Goal: Task Accomplishment & Management: Use online tool/utility

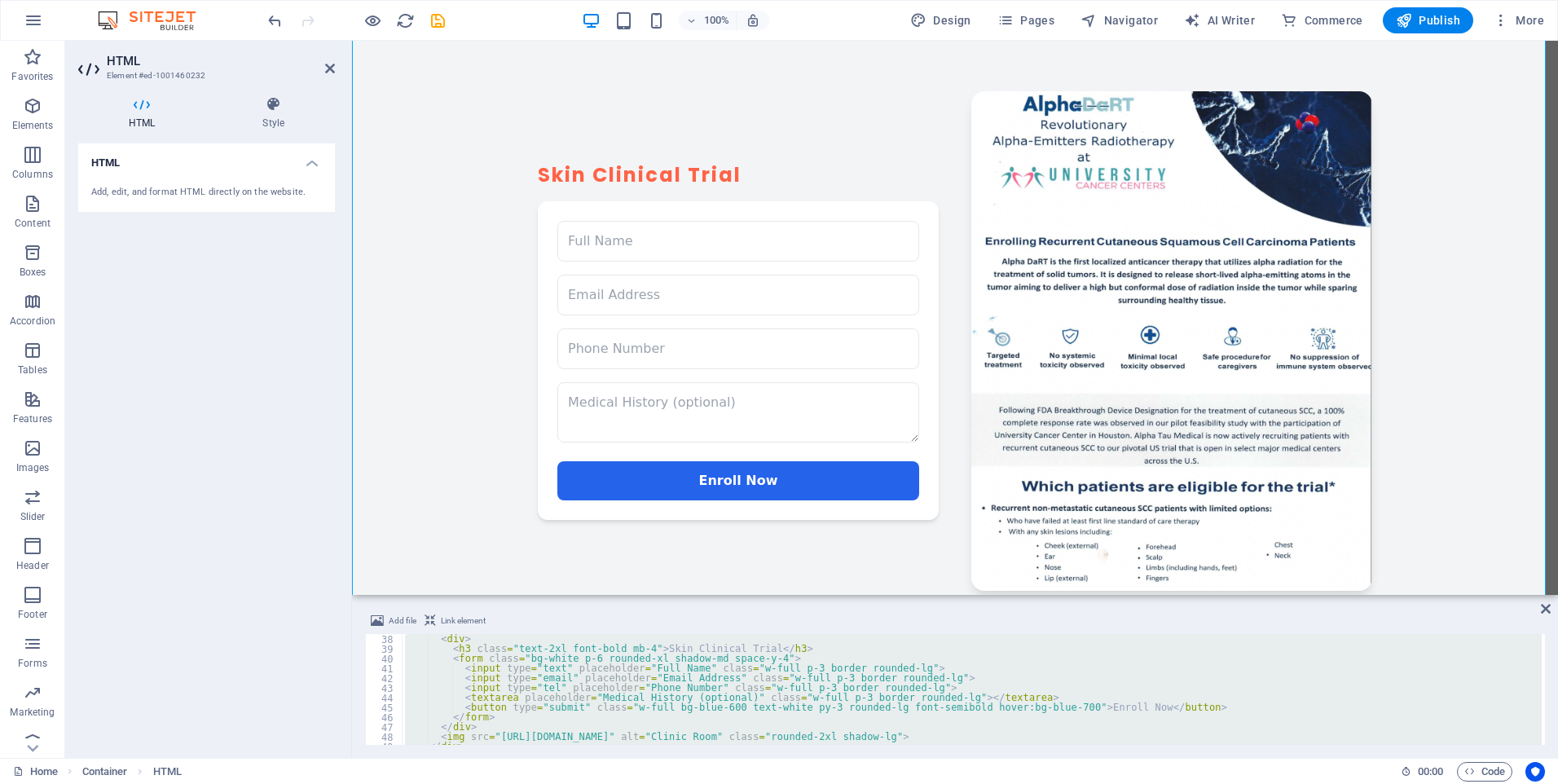
scroll to position [312, 0]
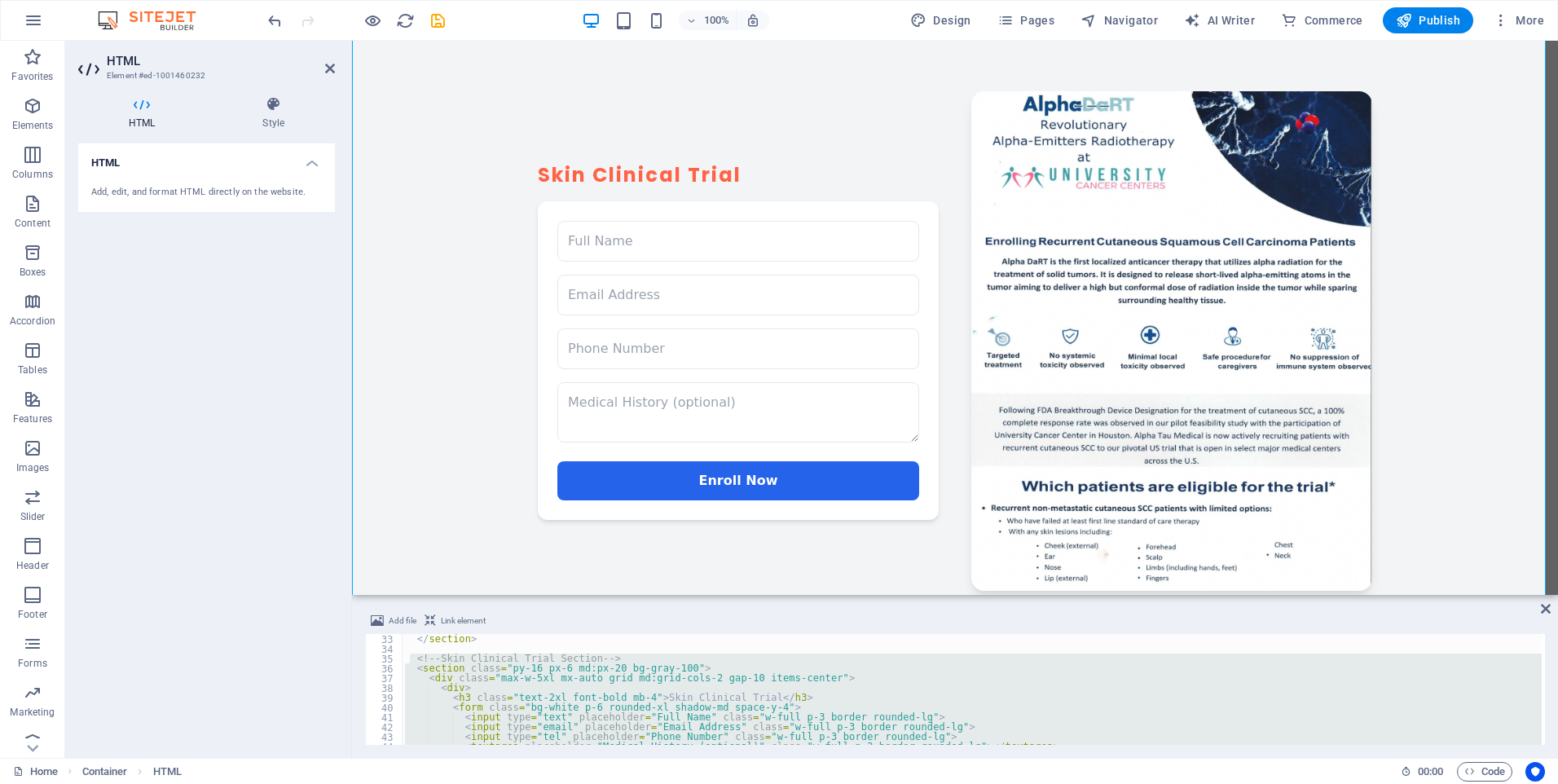
click at [415, 657] on div "</ section > <!-- Skin Clinical Trial Section --> < section class = "py-16 px-6…" at bounding box center [972, 689] width 1140 height 111
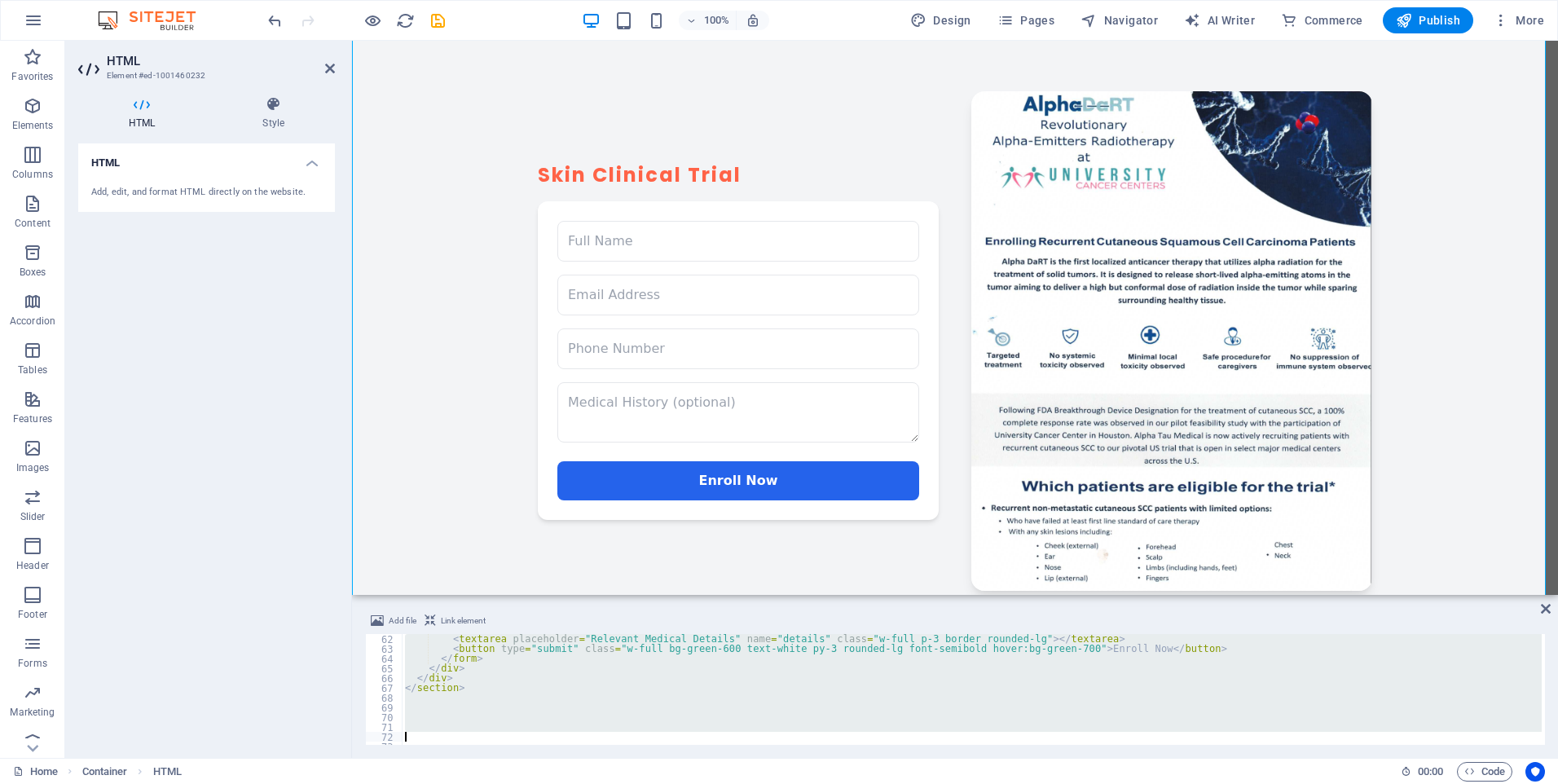
scroll to position [597, 0]
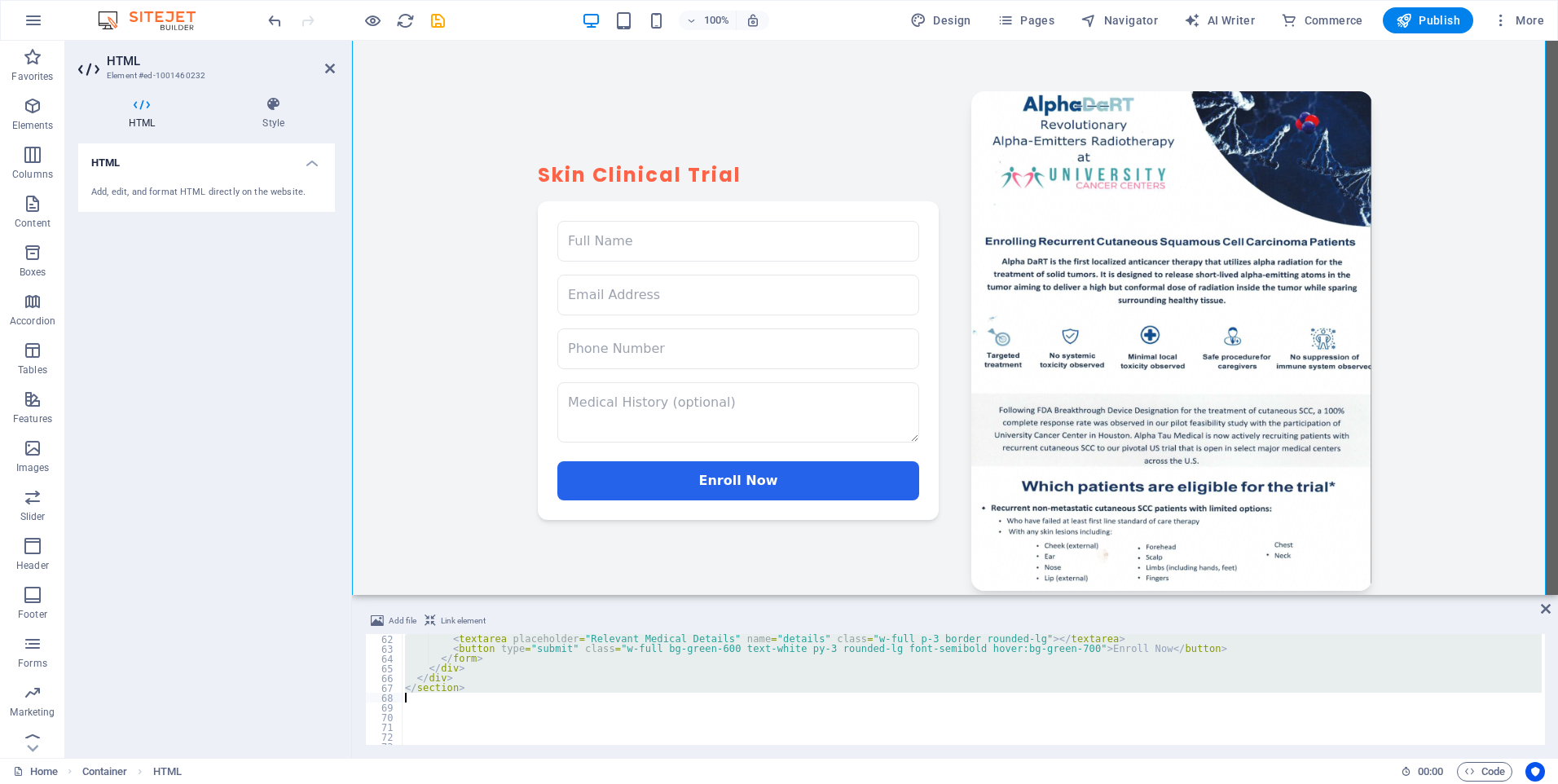
drag, startPoint x: 413, startPoint y: 656, endPoint x: 531, endPoint y: 700, distance: 125.9
click at [531, 700] on div "< textarea placeholder = "Relevant Medical Details" name = "details" class = "w…" at bounding box center [1063, 698] width 1323 height 127
type textarea "</section>"
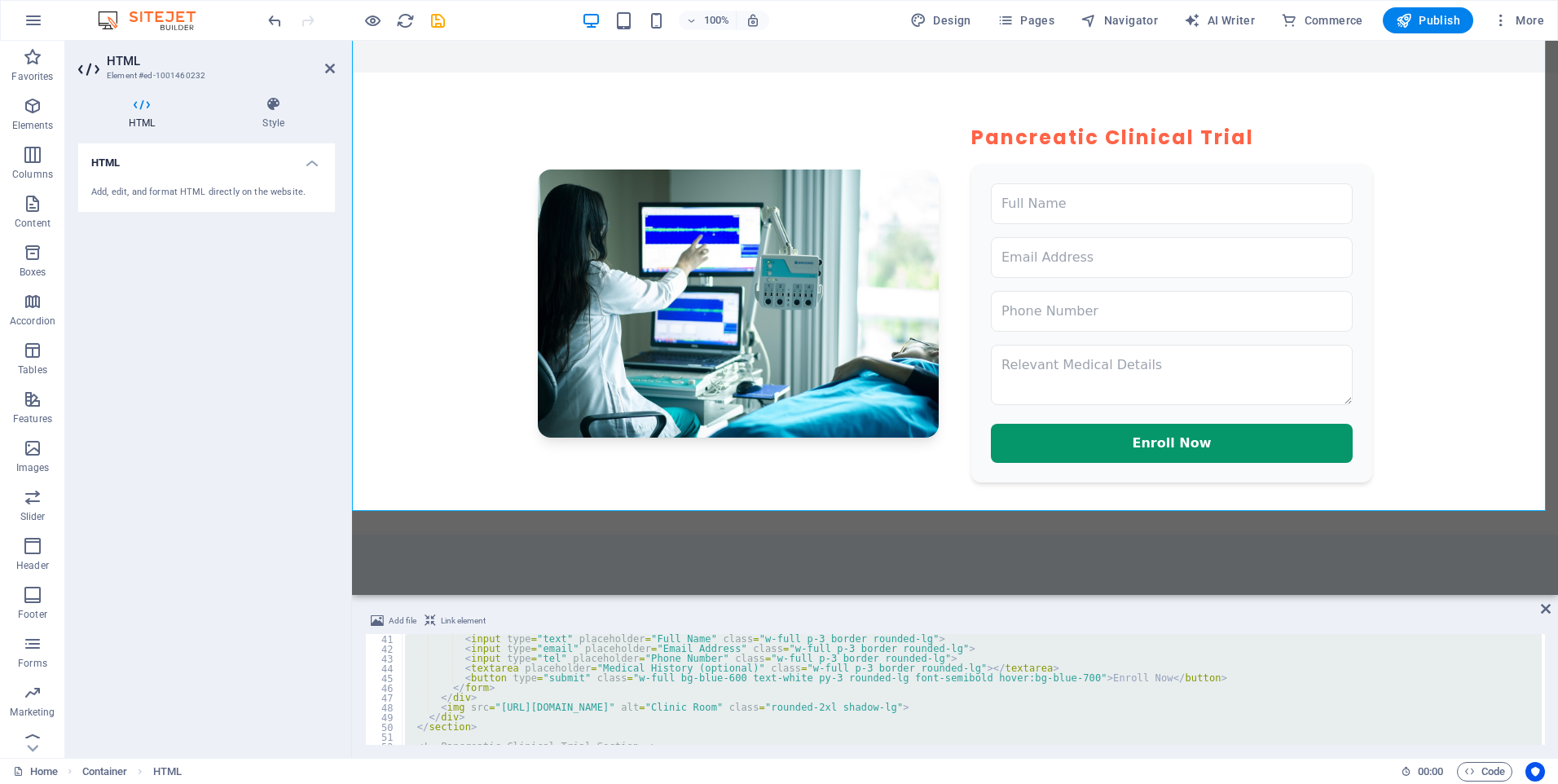
scroll to position [293, 0]
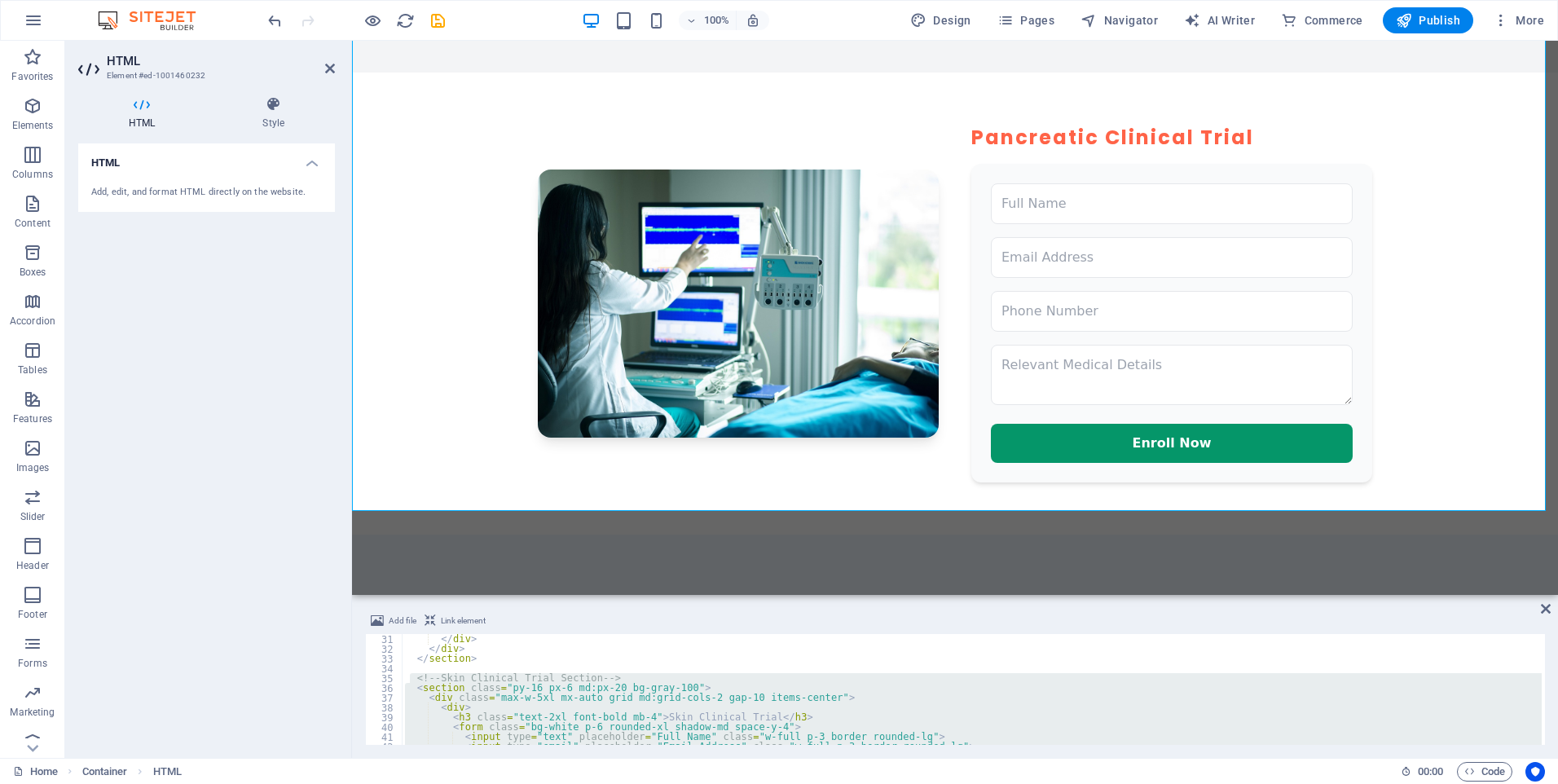
paste textarea
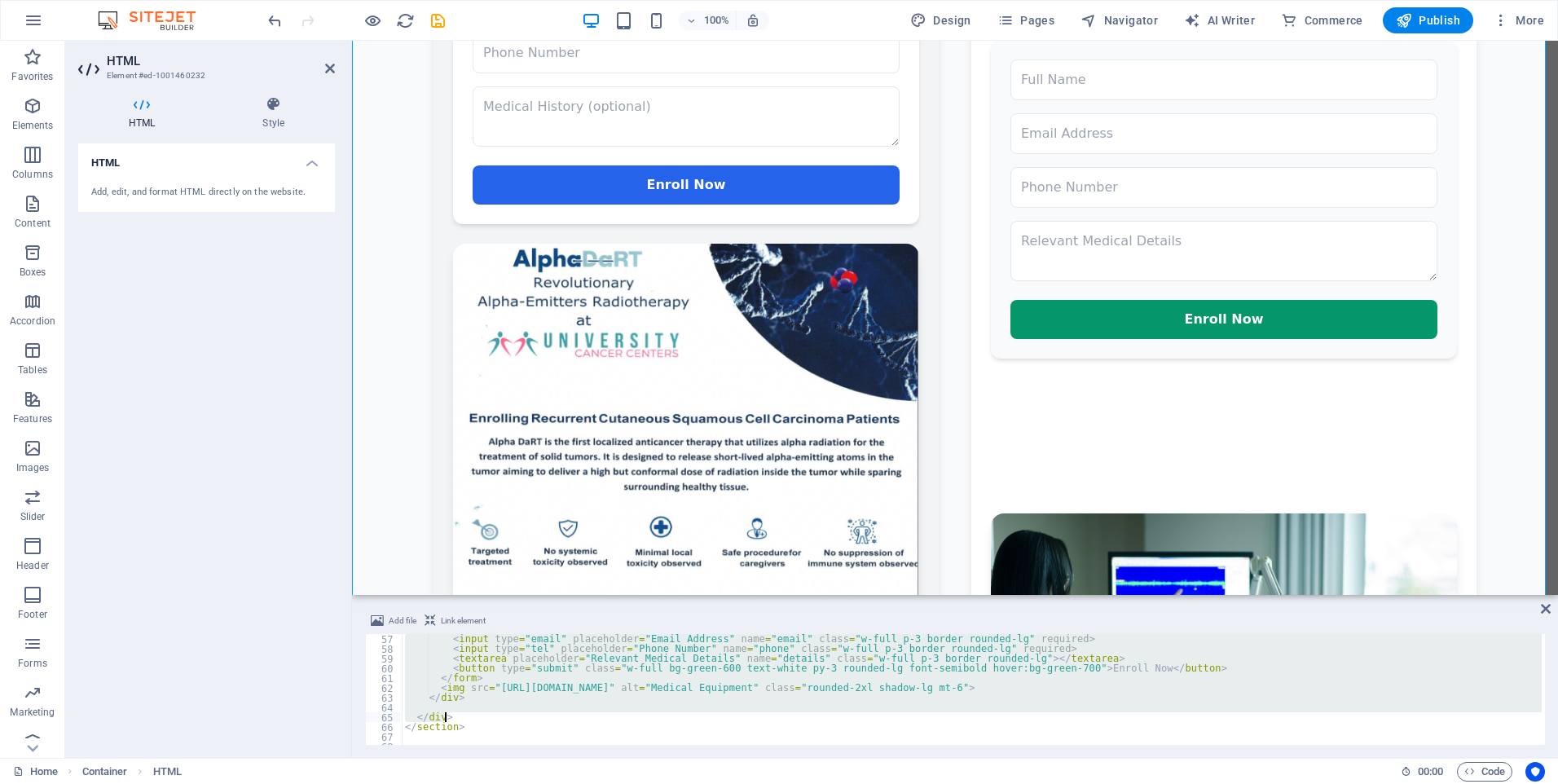
scroll to position [548, 0]
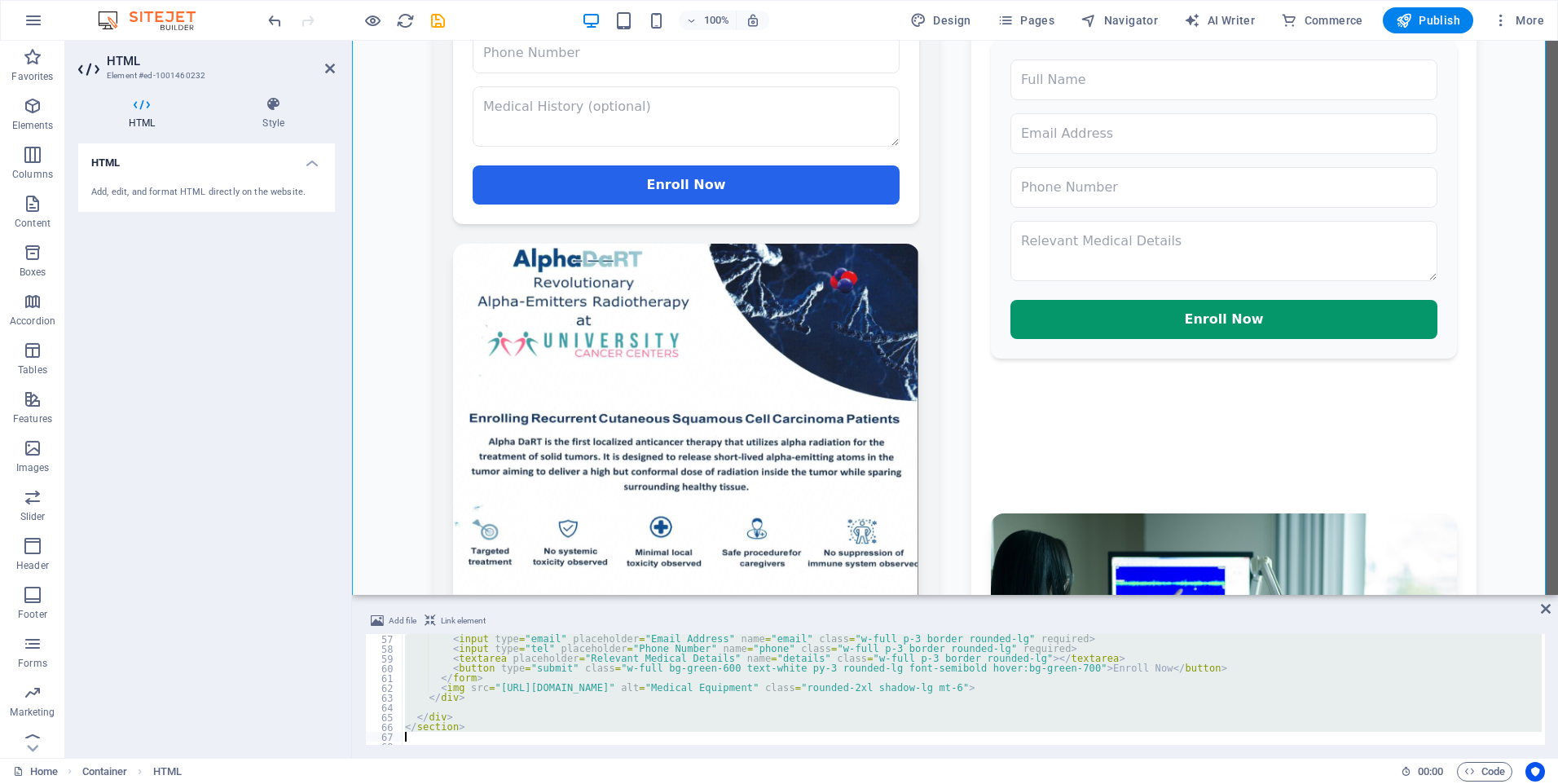
drag, startPoint x: 420, startPoint y: 667, endPoint x: 744, endPoint y: 733, distance: 330.7
click at [744, 733] on div "< input type = "email" placeholder = "Email Address" name = "email" class = "w-…" at bounding box center [1063, 698] width 1323 height 127
type textarea "</section>"
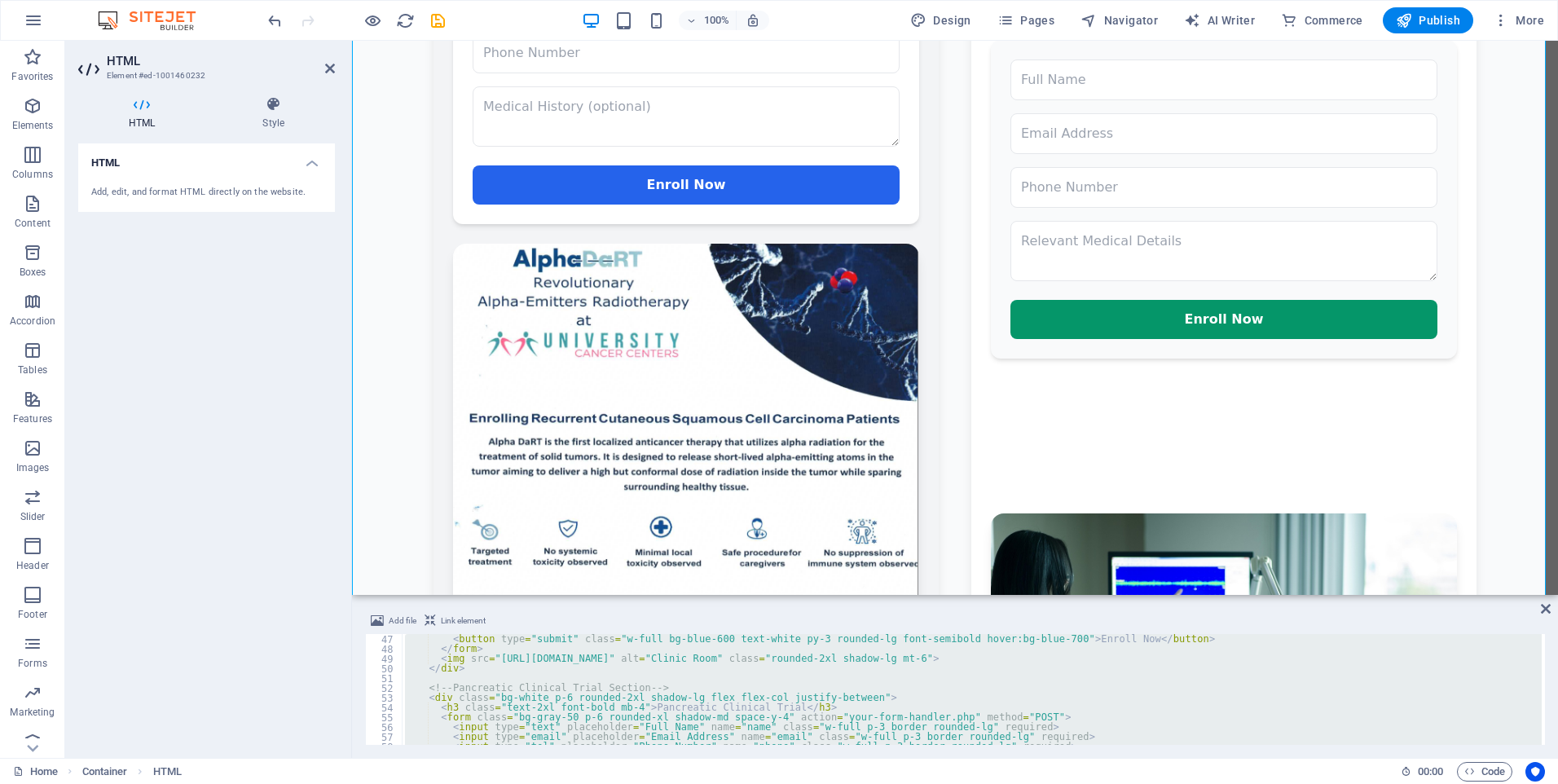
scroll to position [449, 0]
paste textarea
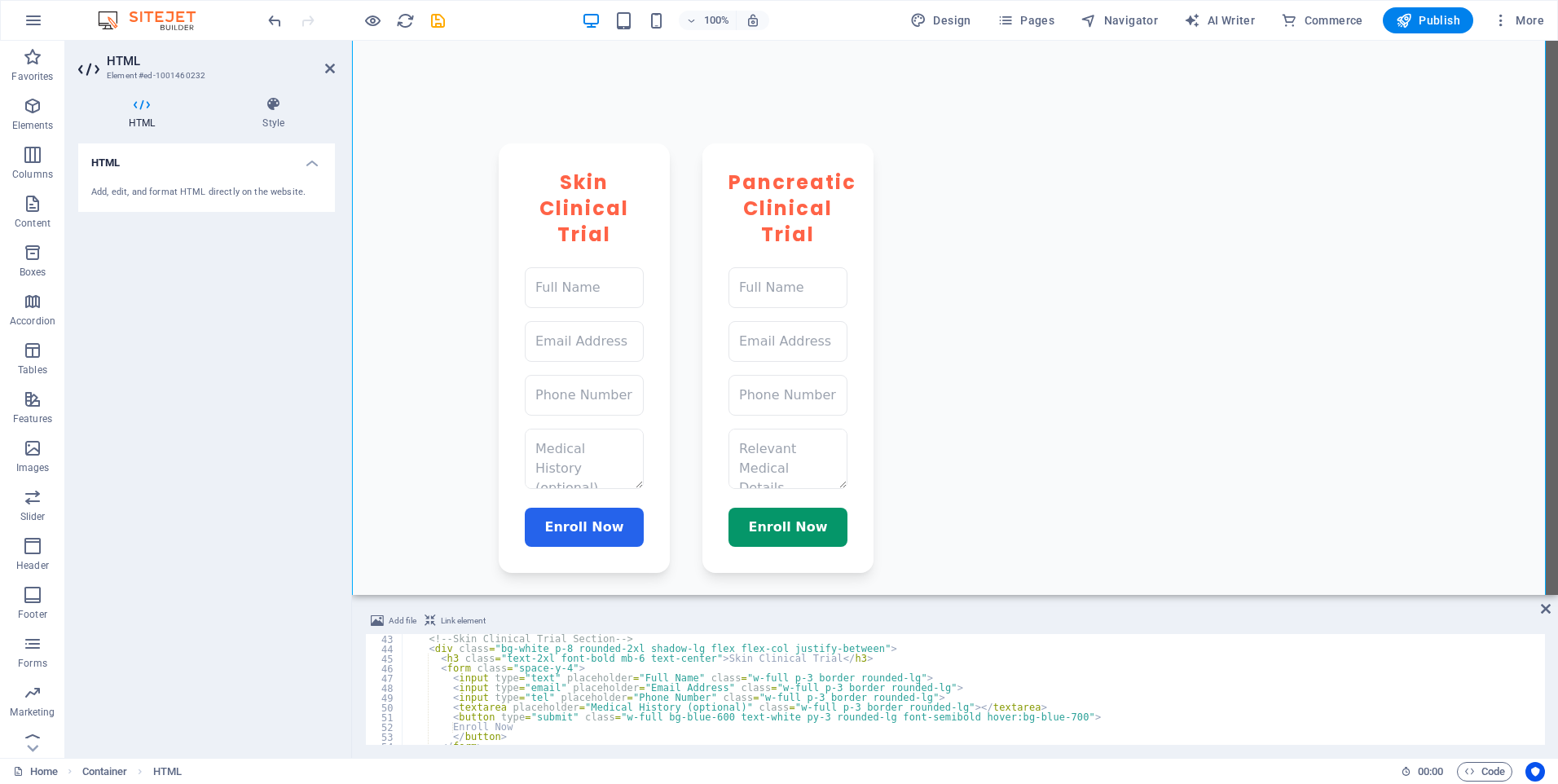
scroll to position [362, 0]
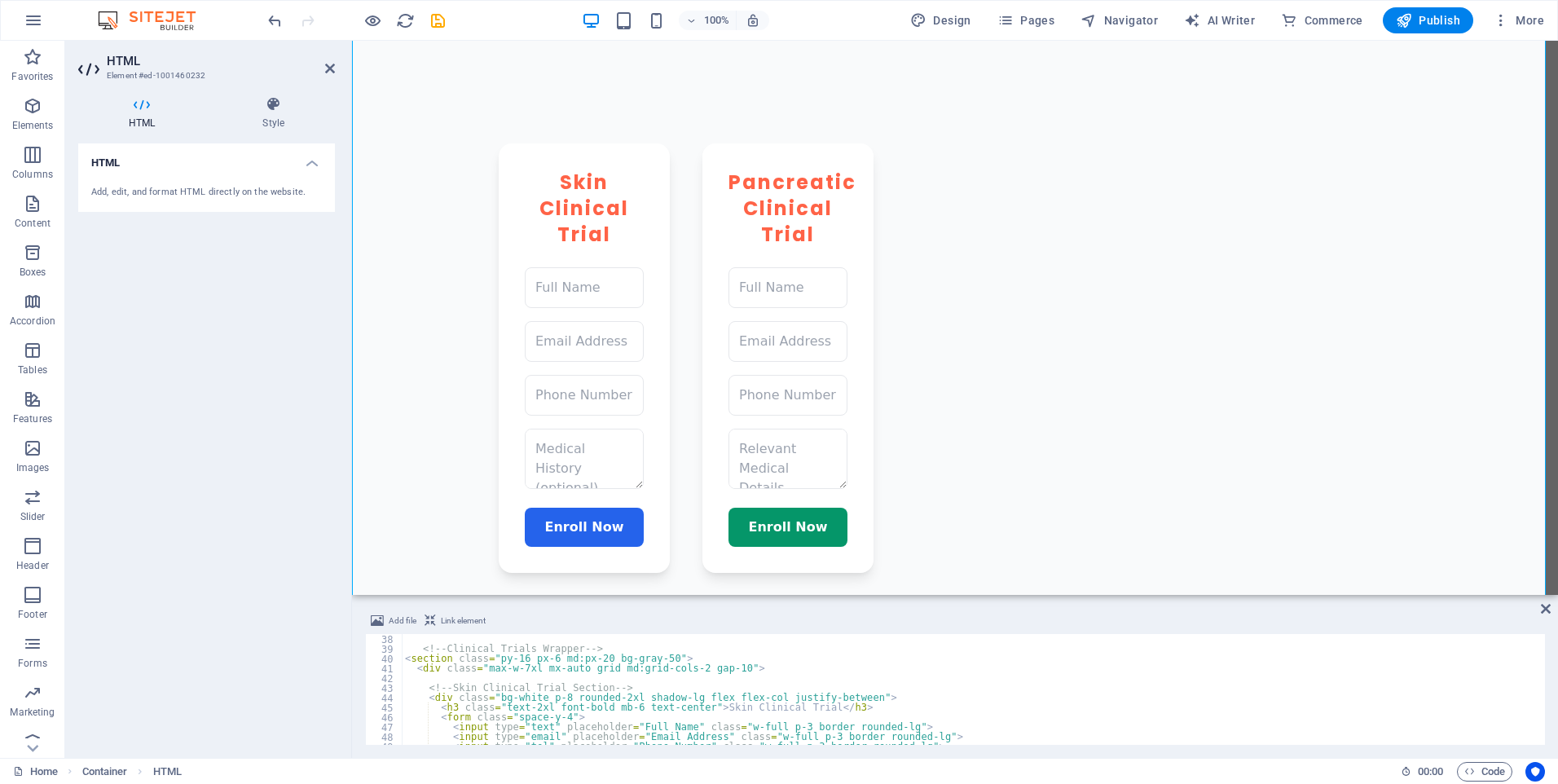
type textarea "<!-- Skin Clinical Trial Section -->"
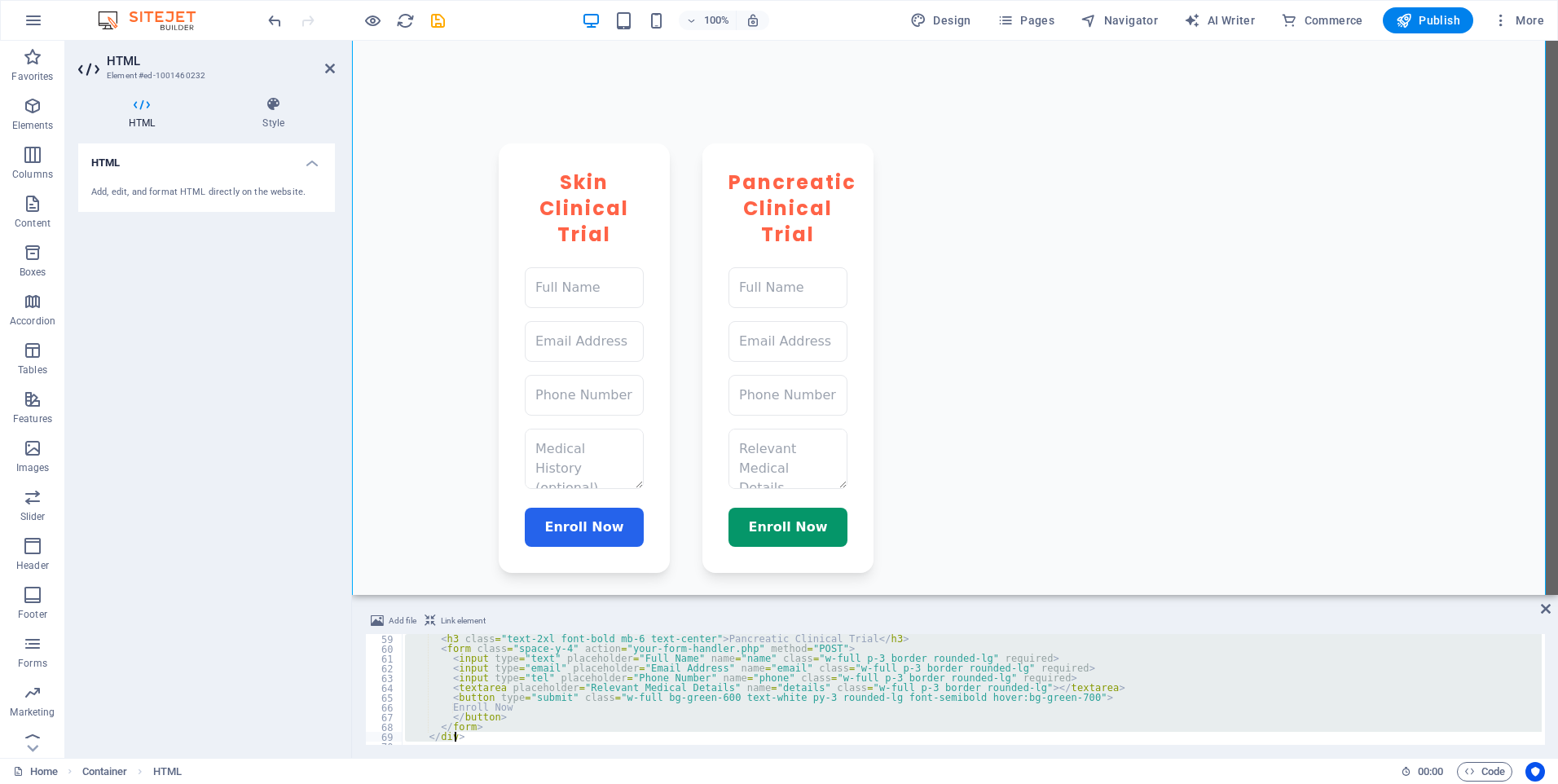
scroll to position [655, 0]
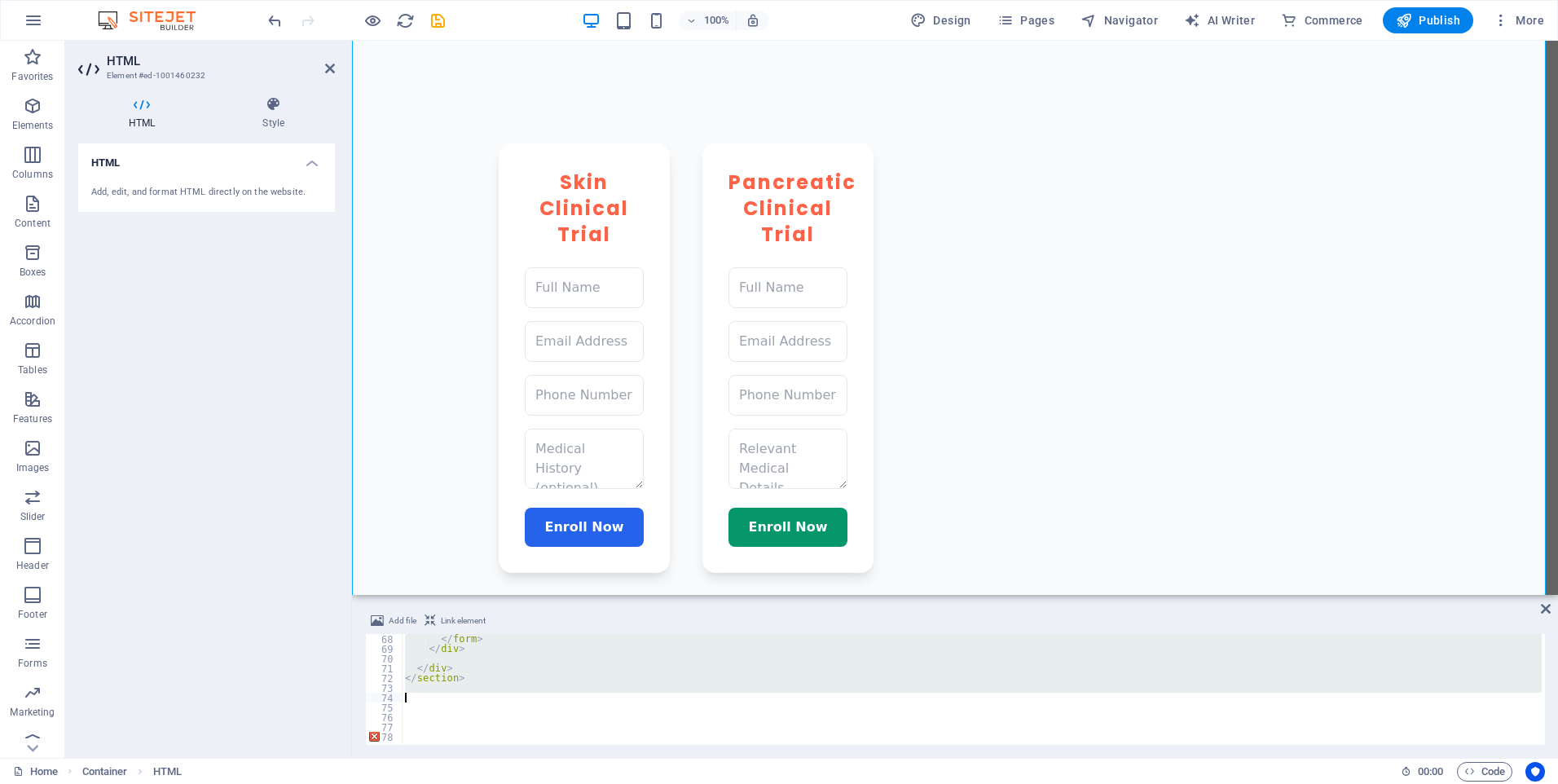
drag, startPoint x: 412, startPoint y: 687, endPoint x: 676, endPoint y: 700, distance: 264.3
click at [676, 700] on div "</ form > </ div > </ div > </ section >" at bounding box center [1063, 698] width 1323 height 127
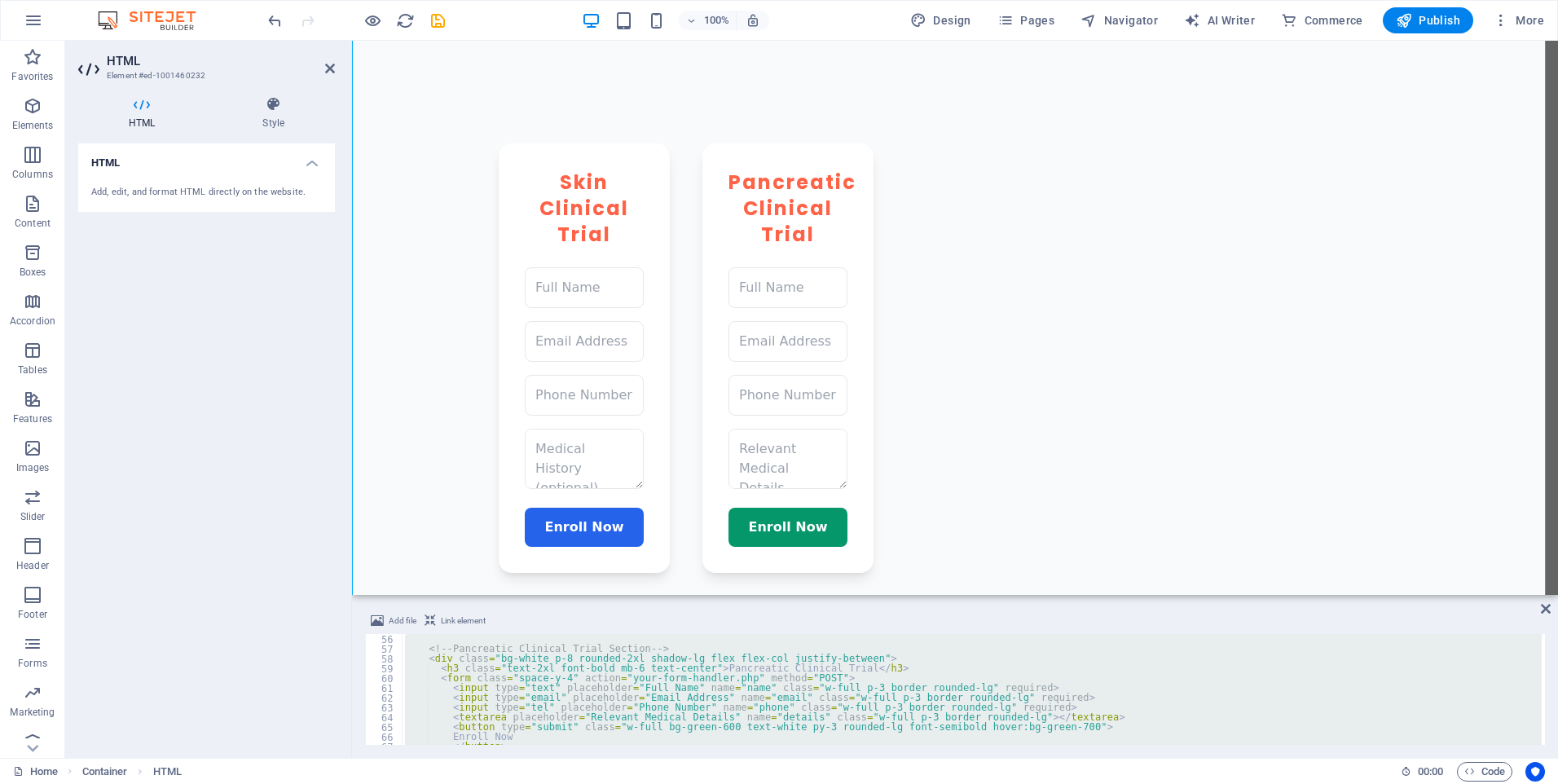
scroll to position [538, 0]
paste textarea
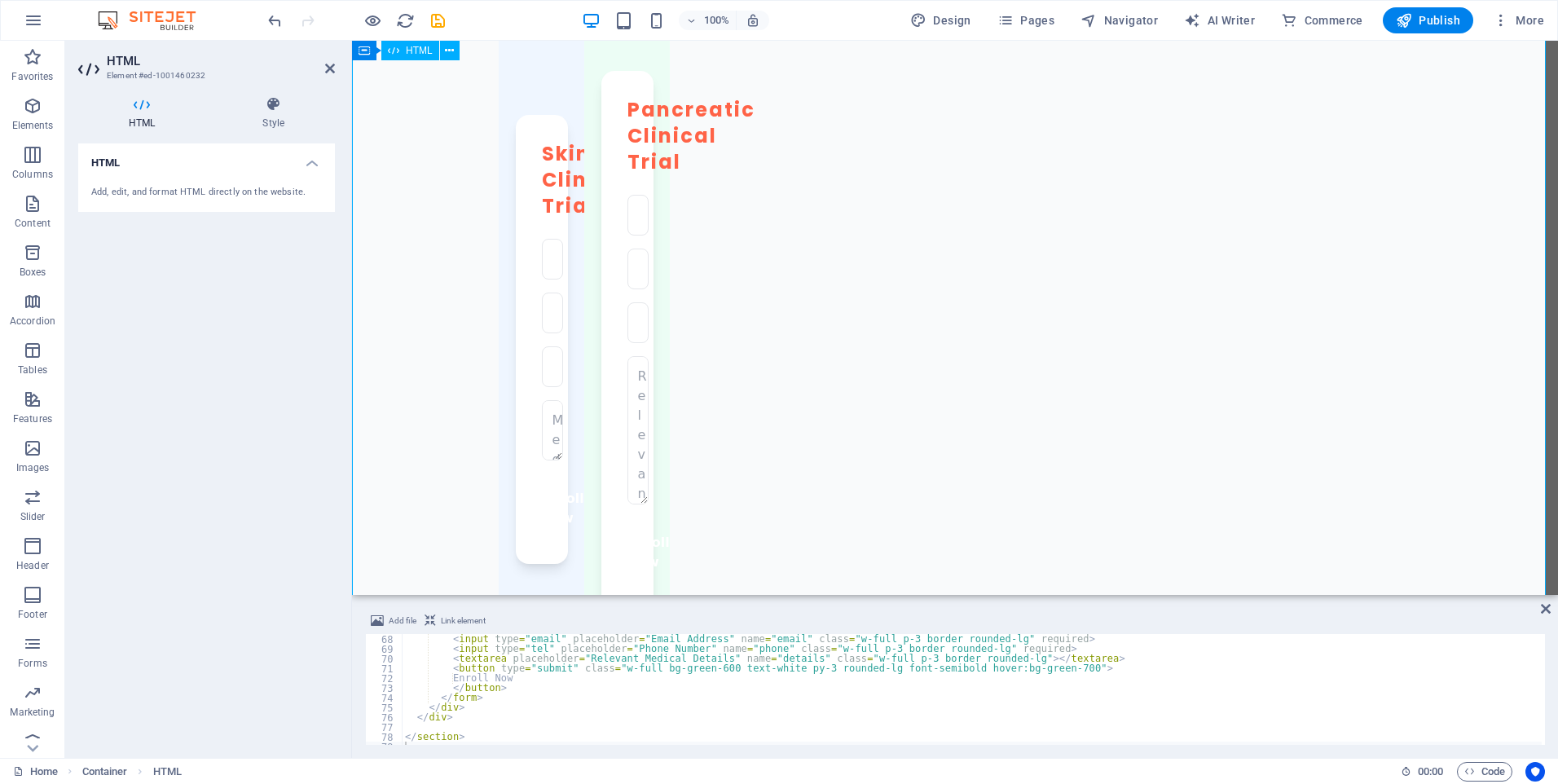
scroll to position [815, 0]
drag, startPoint x: 640, startPoint y: 434, endPoint x: 681, endPoint y: 441, distance: 41.6
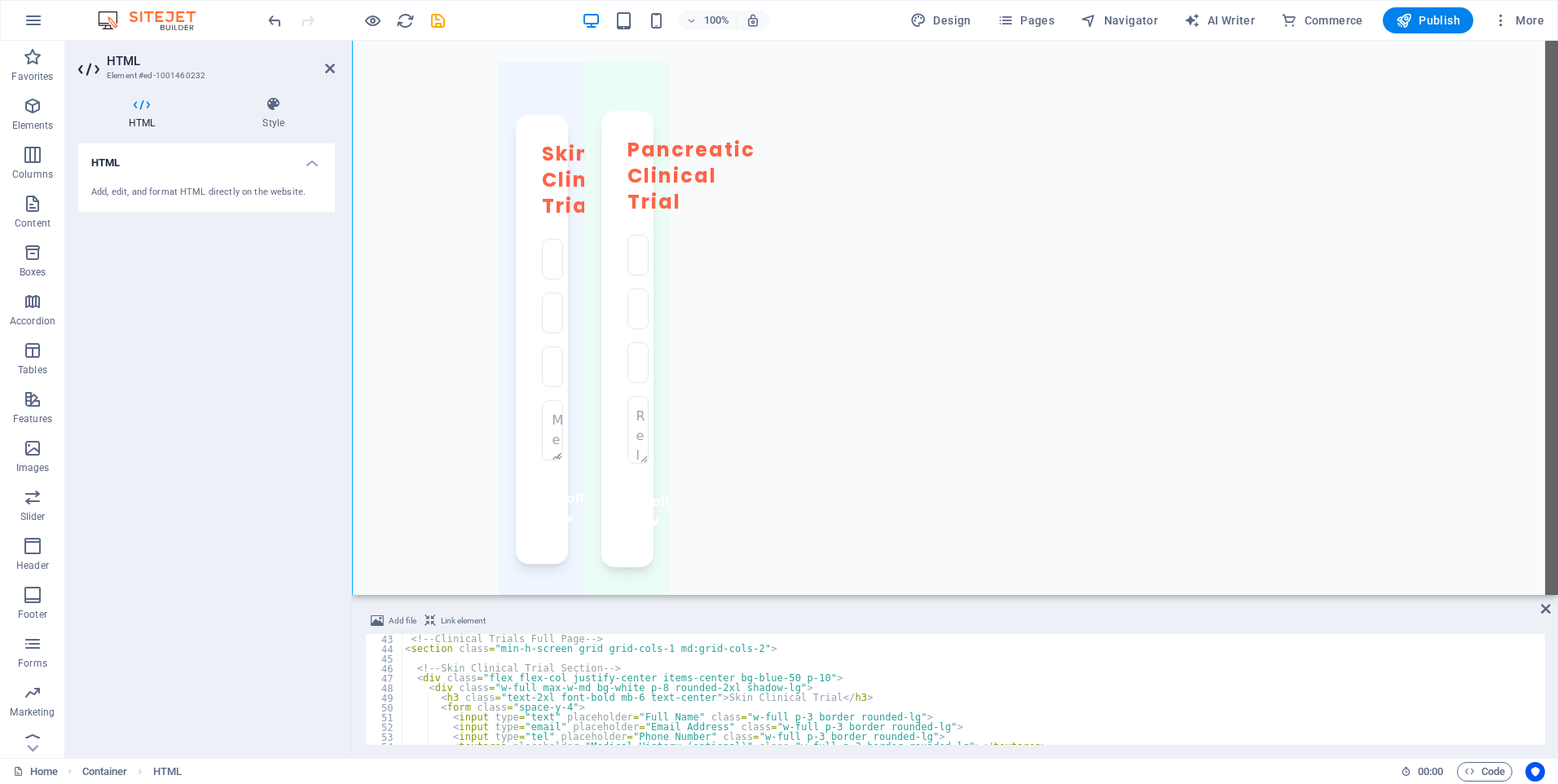
scroll to position [411, 0]
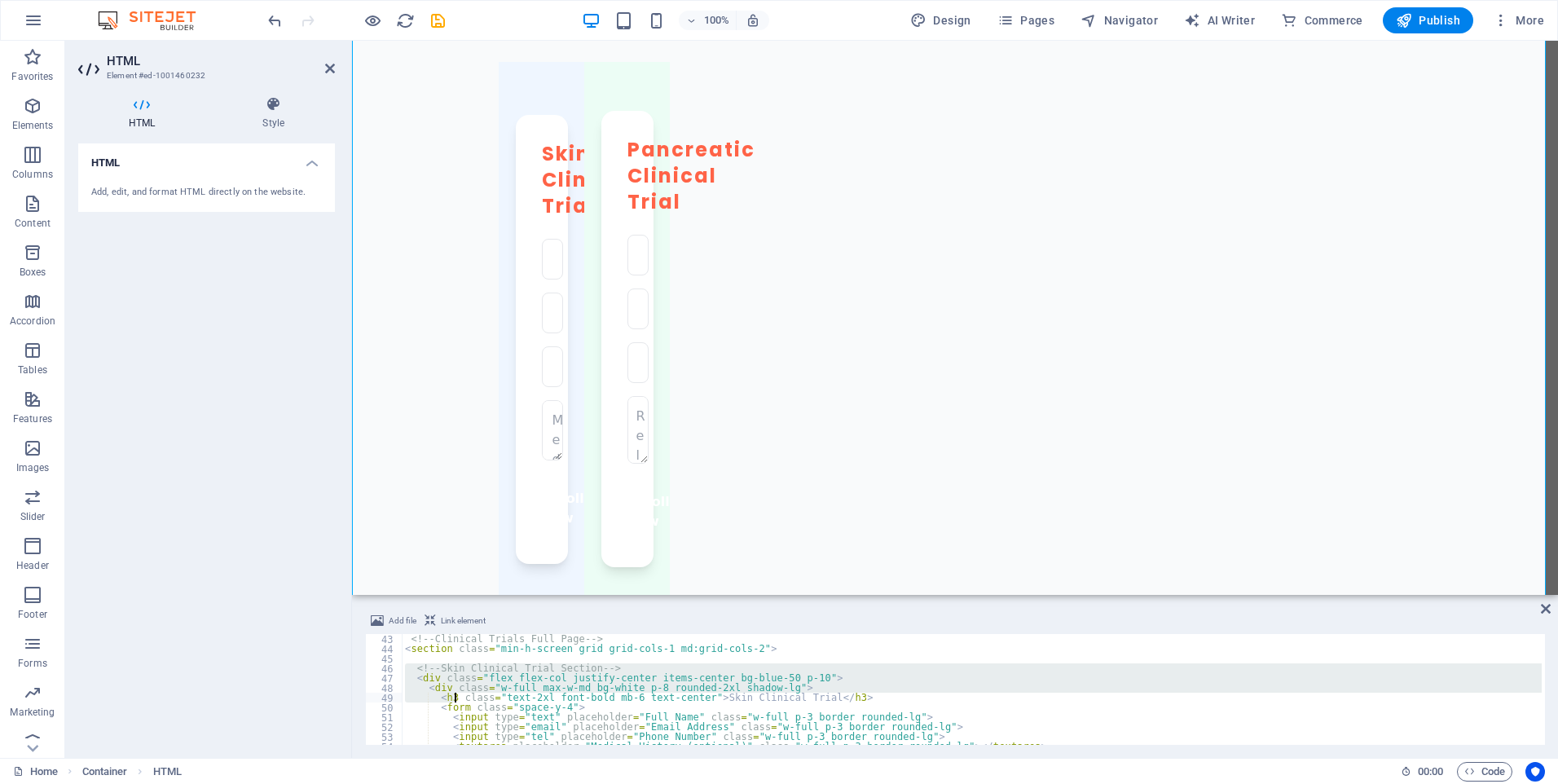
drag, startPoint x: 403, startPoint y: 671, endPoint x: 455, endPoint y: 693, distance: 56.5
click at [455, 693] on div "<!-- Clinical Trials Full Page --> < section class = "min-h-screen grid grid-co…" at bounding box center [1063, 698] width 1323 height 127
type textarea "<div class="w-full max-w-md bg-white p-8 rounded-2xl shadow-lg"> <h3 class="tex…"
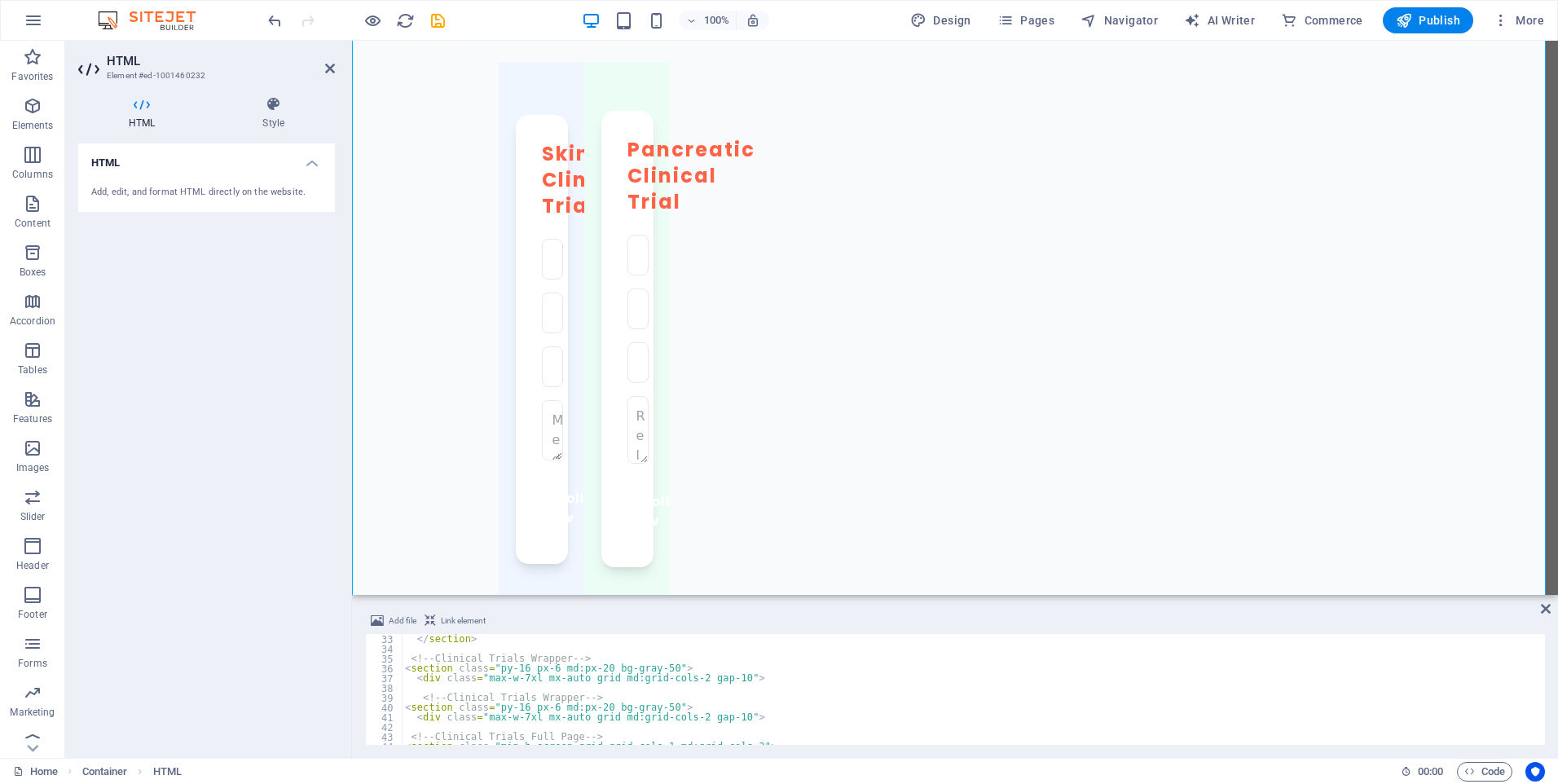
scroll to position [312, 0]
click at [472, 650] on div "</ section > <!-- Clinical Trials Wrapper --> < section class = "py-16 px-6 md:…" at bounding box center [1063, 698] width 1323 height 127
click at [474, 664] on div "</ section > <!-- Clinical Trials Wrapper --> < section class = "py-16 px-6 md:…" at bounding box center [1063, 698] width 1323 height 127
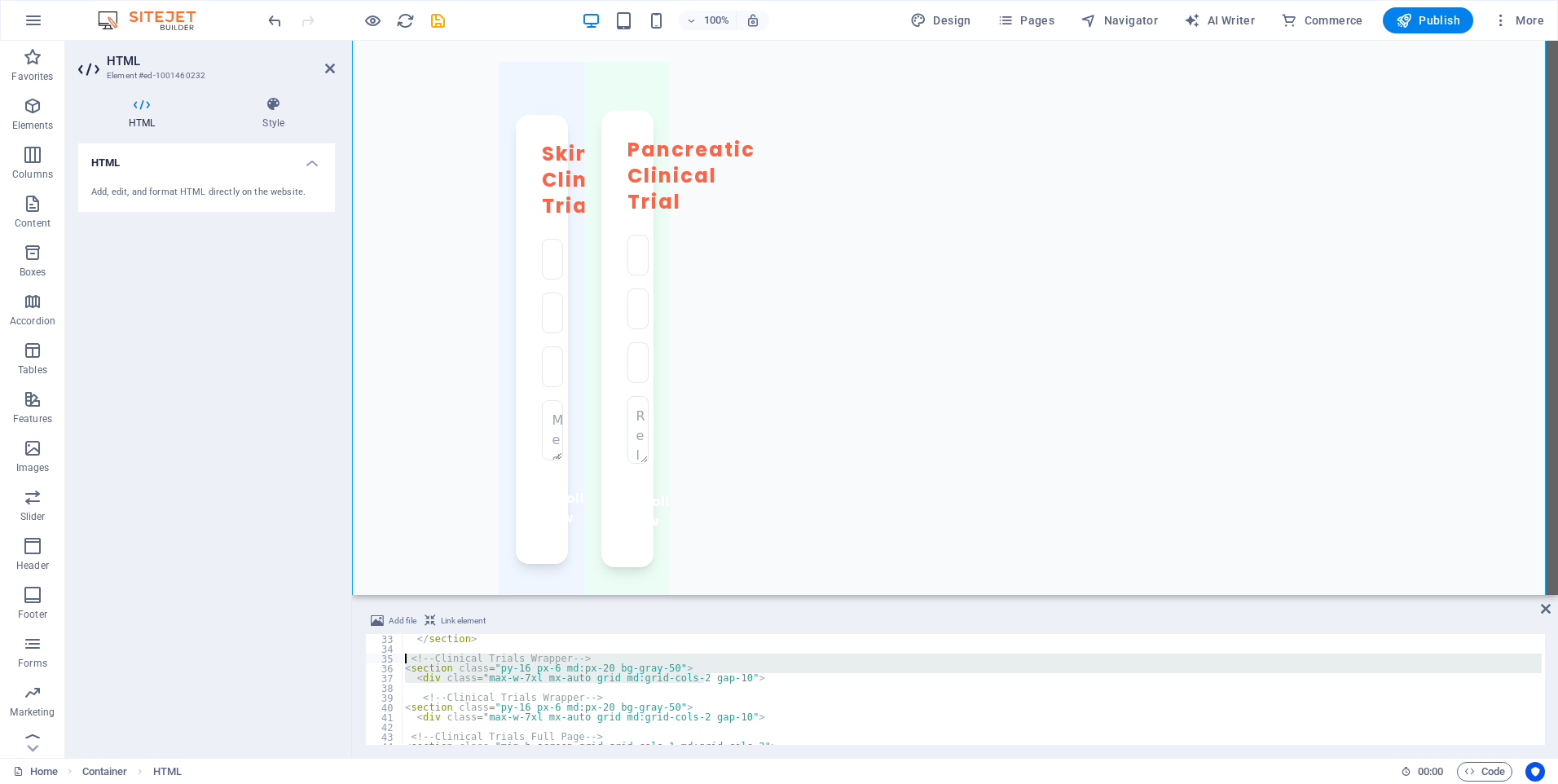
drag, startPoint x: 729, startPoint y: 679, endPoint x: 405, endPoint y: 657, distance: 324.7
click at [405, 657] on div "</ section > <!-- Clinical Trials Wrapper --> < section class = "py-16 px-6 md:…" at bounding box center [1063, 698] width 1323 height 127
type textarea "<!-- Clinical Trials Wrapper --> <section class="py-16 px-6 md:px-20 bg-gray-50…"
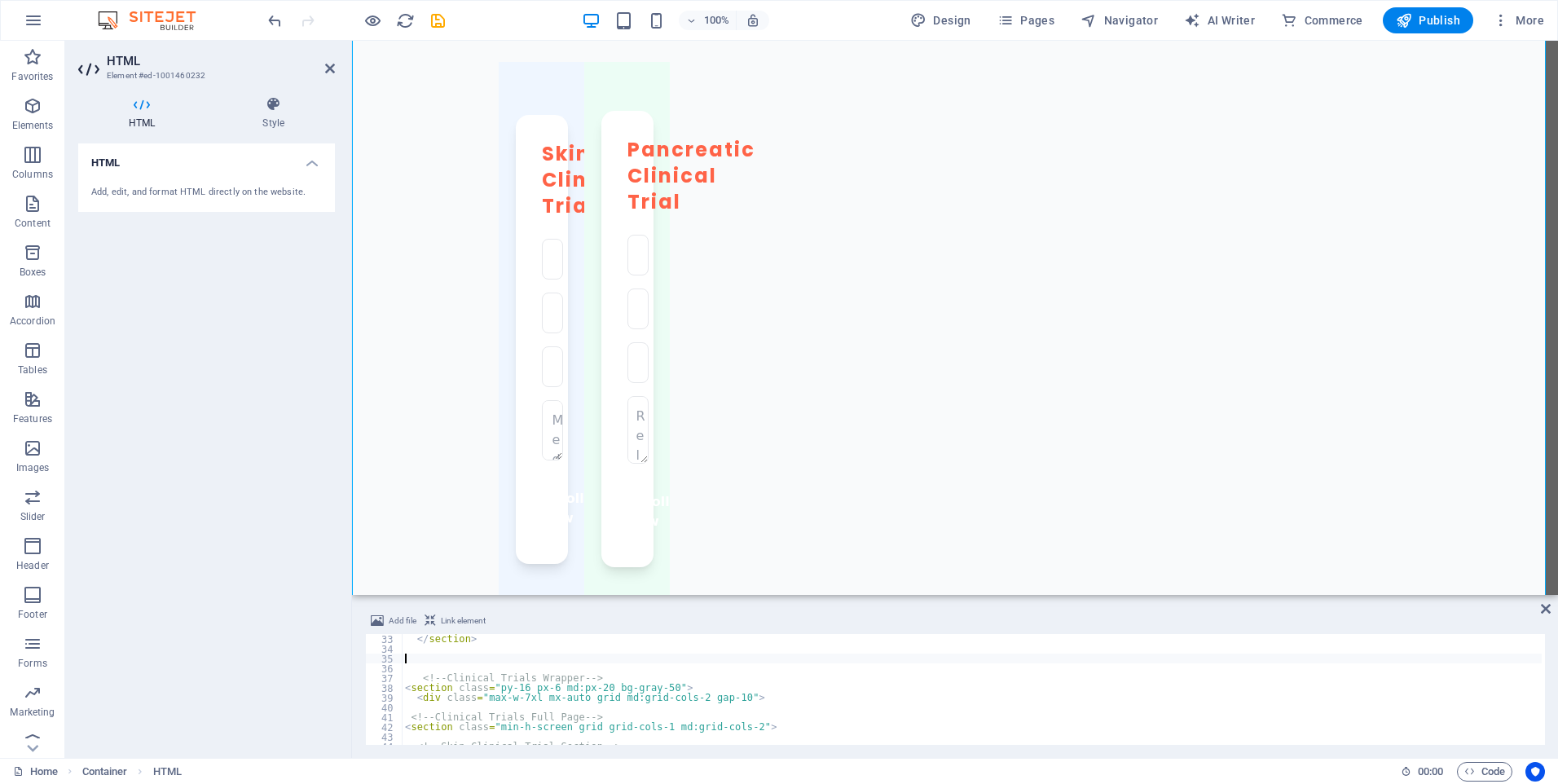
click at [721, 691] on div "</ section > <!-- Clinical Trials Wrapper --> < section class = "py-16 px-6 md:…" at bounding box center [1063, 698] width 1323 height 127
type textarea "<section class="py-16 px-6 md:px-20 bg-gray-50">"
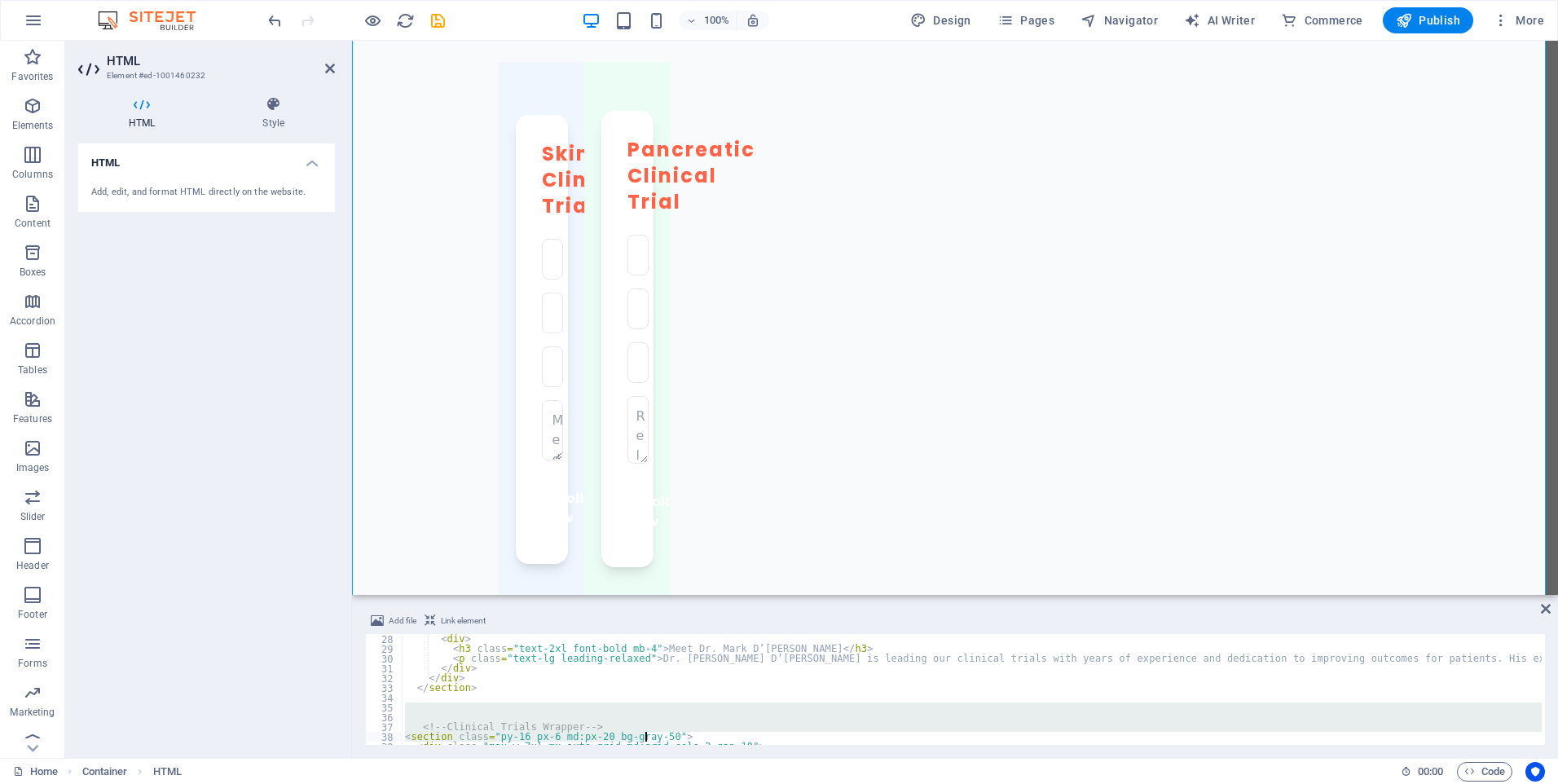
scroll to position [685, 0]
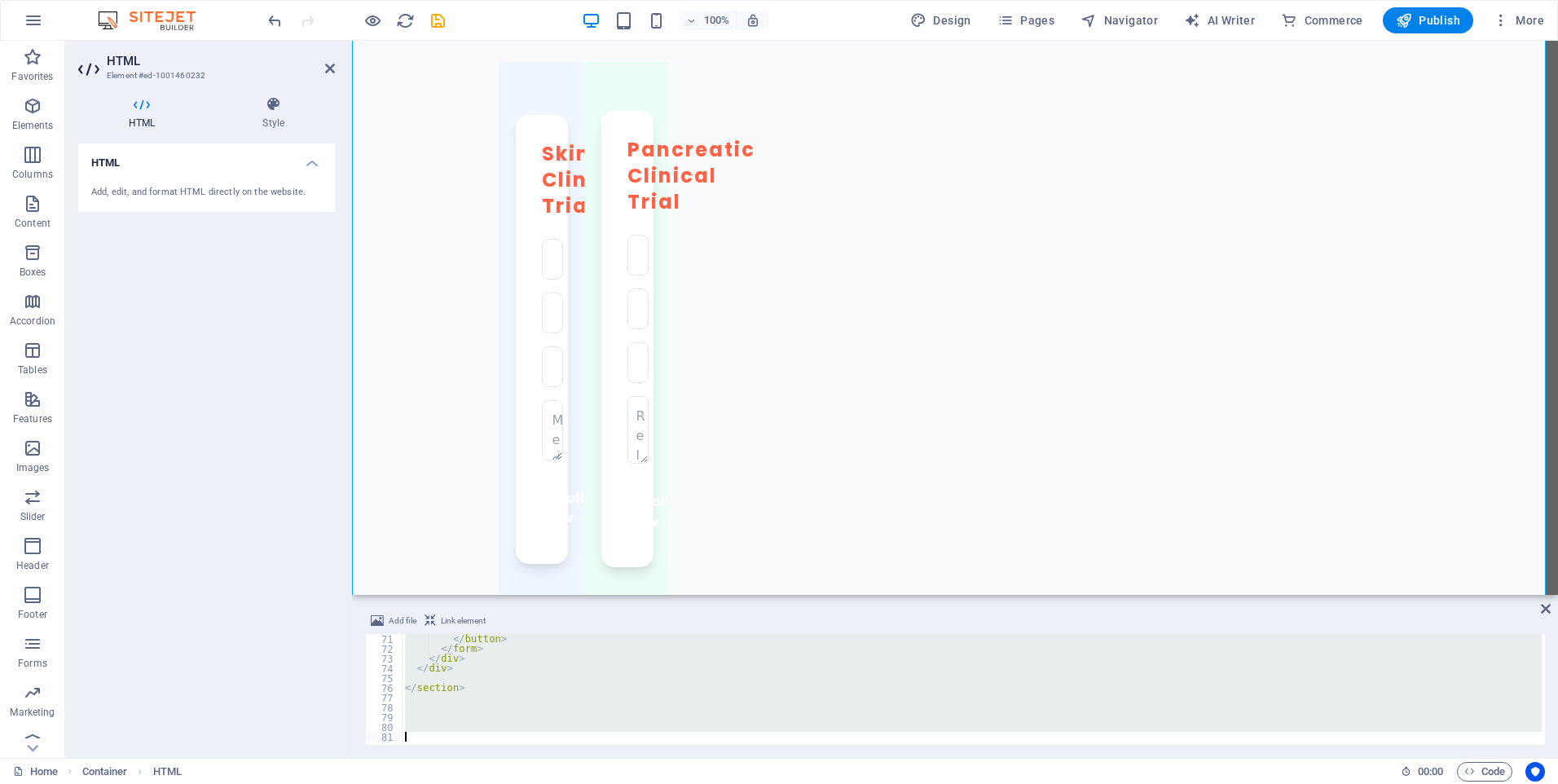
drag, startPoint x: 414, startPoint y: 662, endPoint x: 705, endPoint y: 797, distance: 320.8
click at [705, 783] on html "[DOMAIN_NAME] Home Favorites Elements Columns Content Boxes Accordion Tables Fe…" at bounding box center [779, 392] width 1558 height 784
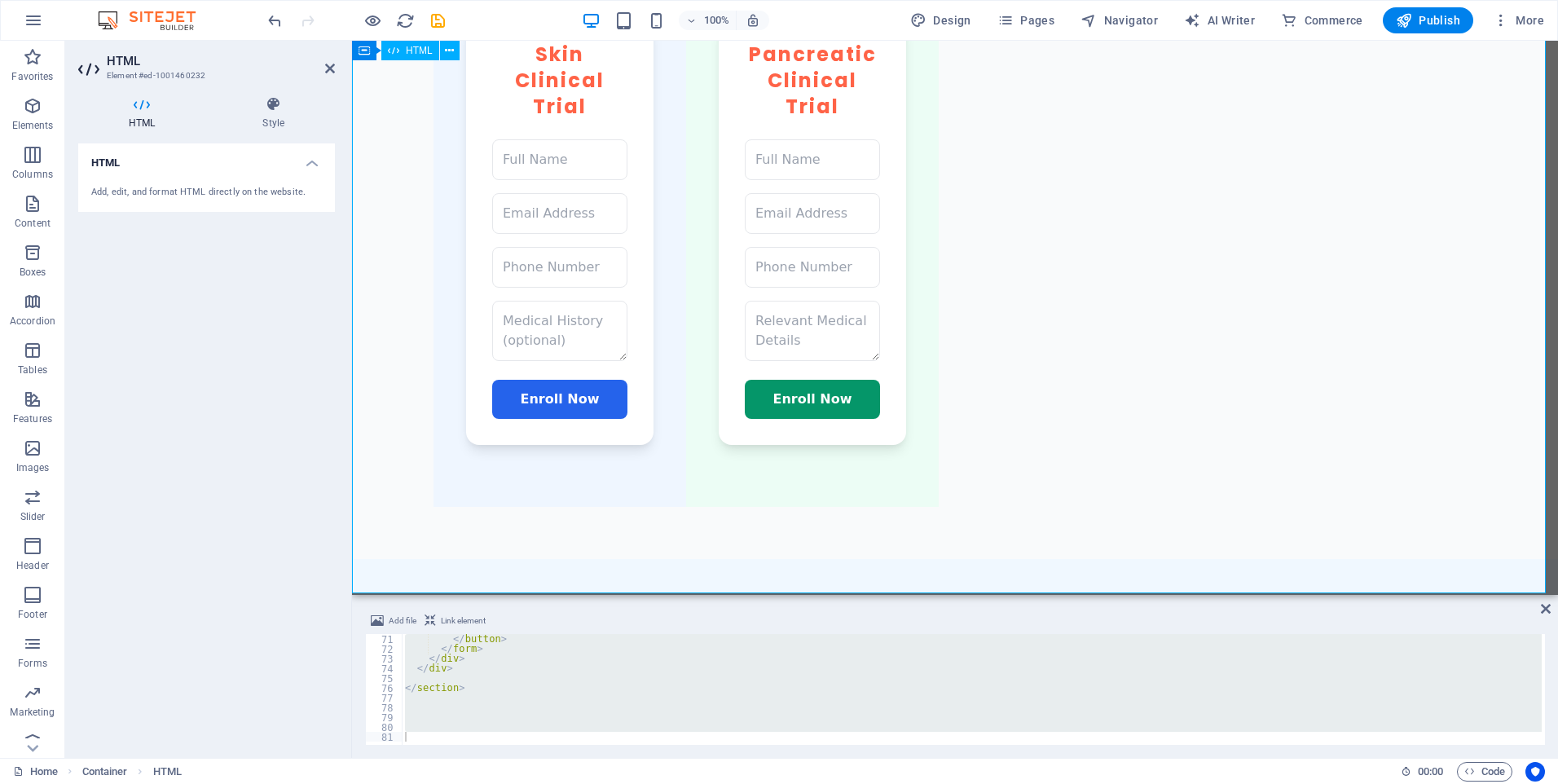
scroll to position [896, 0]
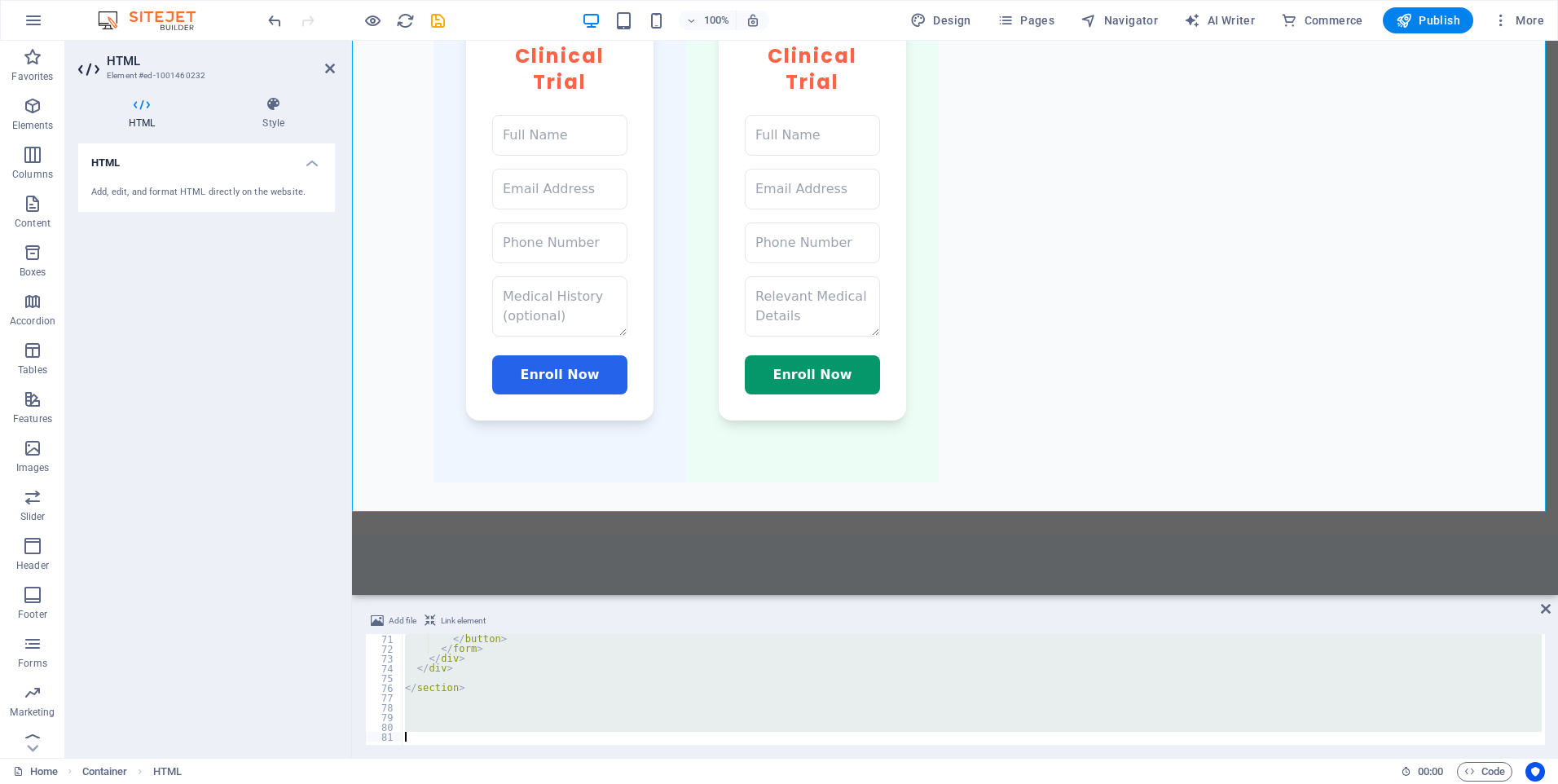
paste textarea
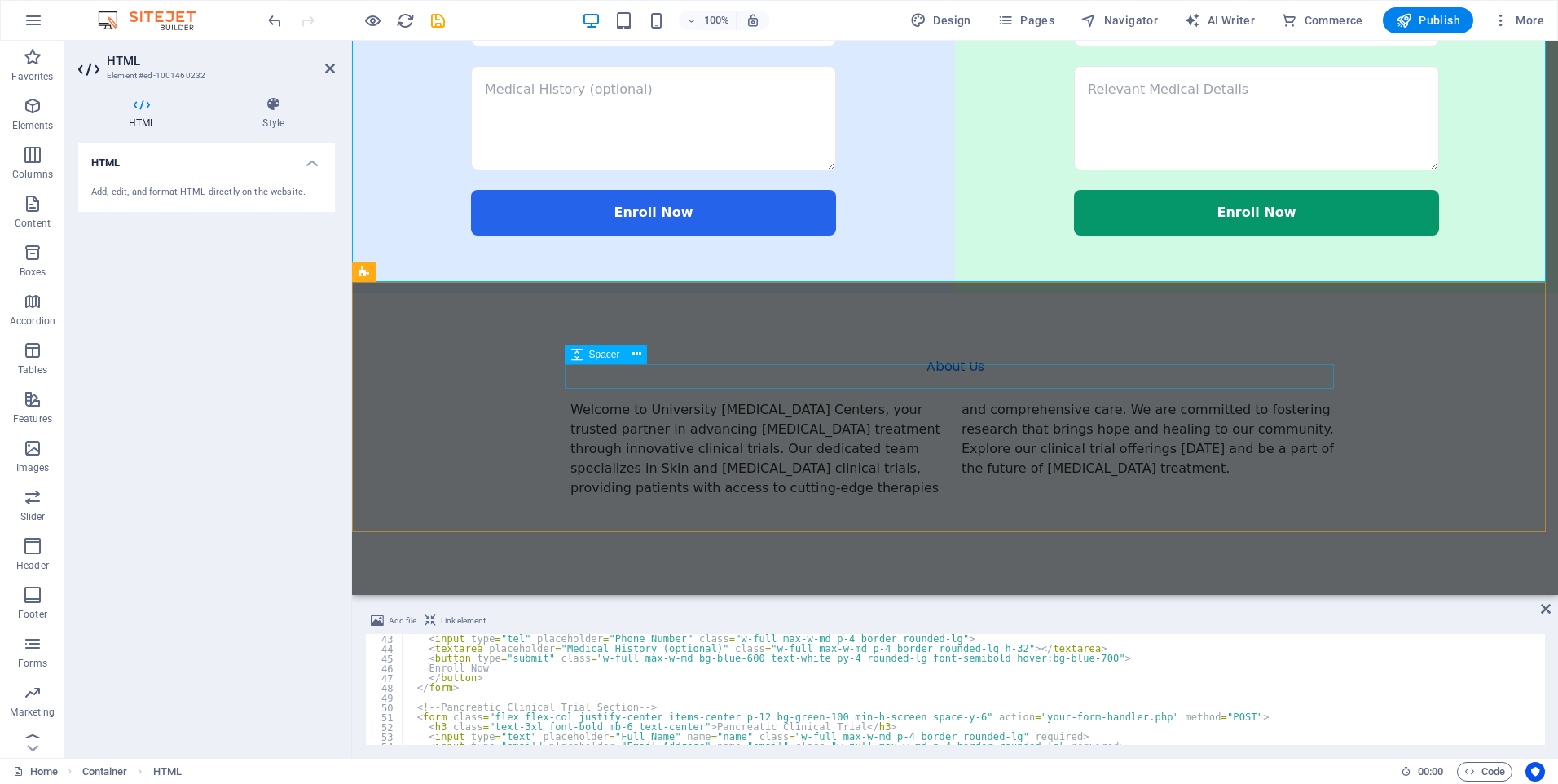
scroll to position [1060, 0]
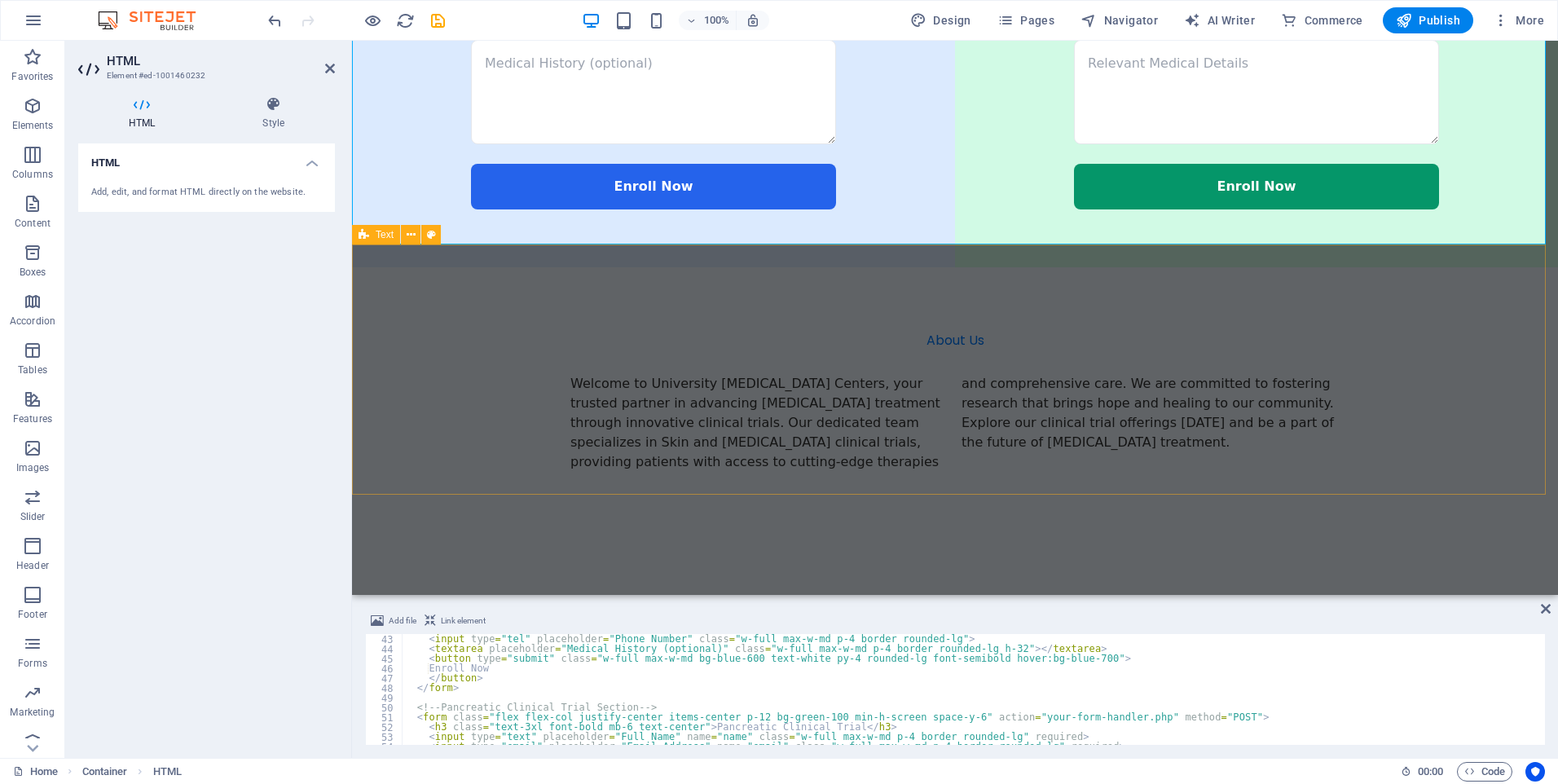
click at [437, 370] on div "About Us Welcome to University [MEDICAL_DATA] Centers, your trusted partner in …" at bounding box center [955, 402] width 1206 height 269
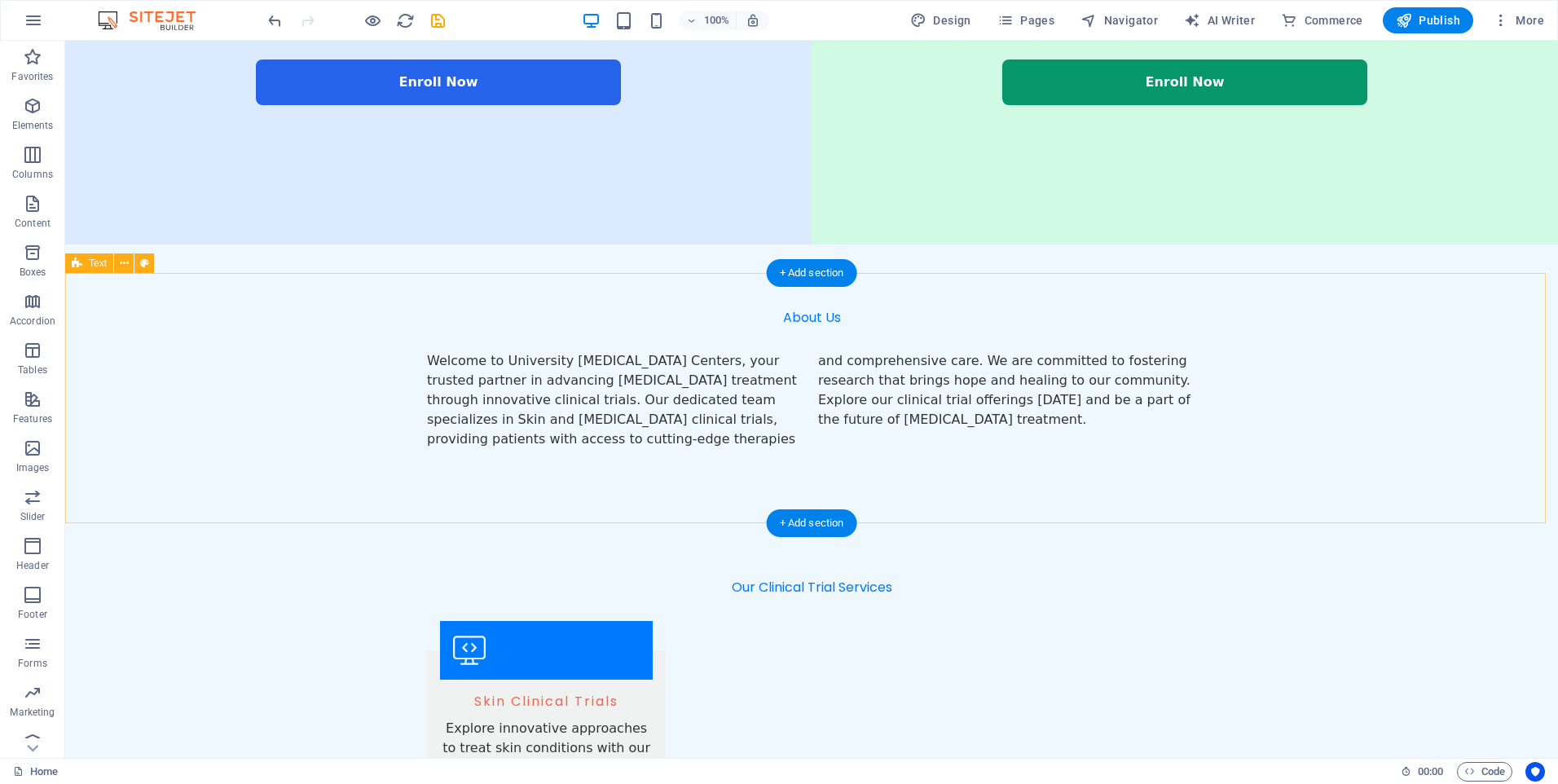
scroll to position [1385, 0]
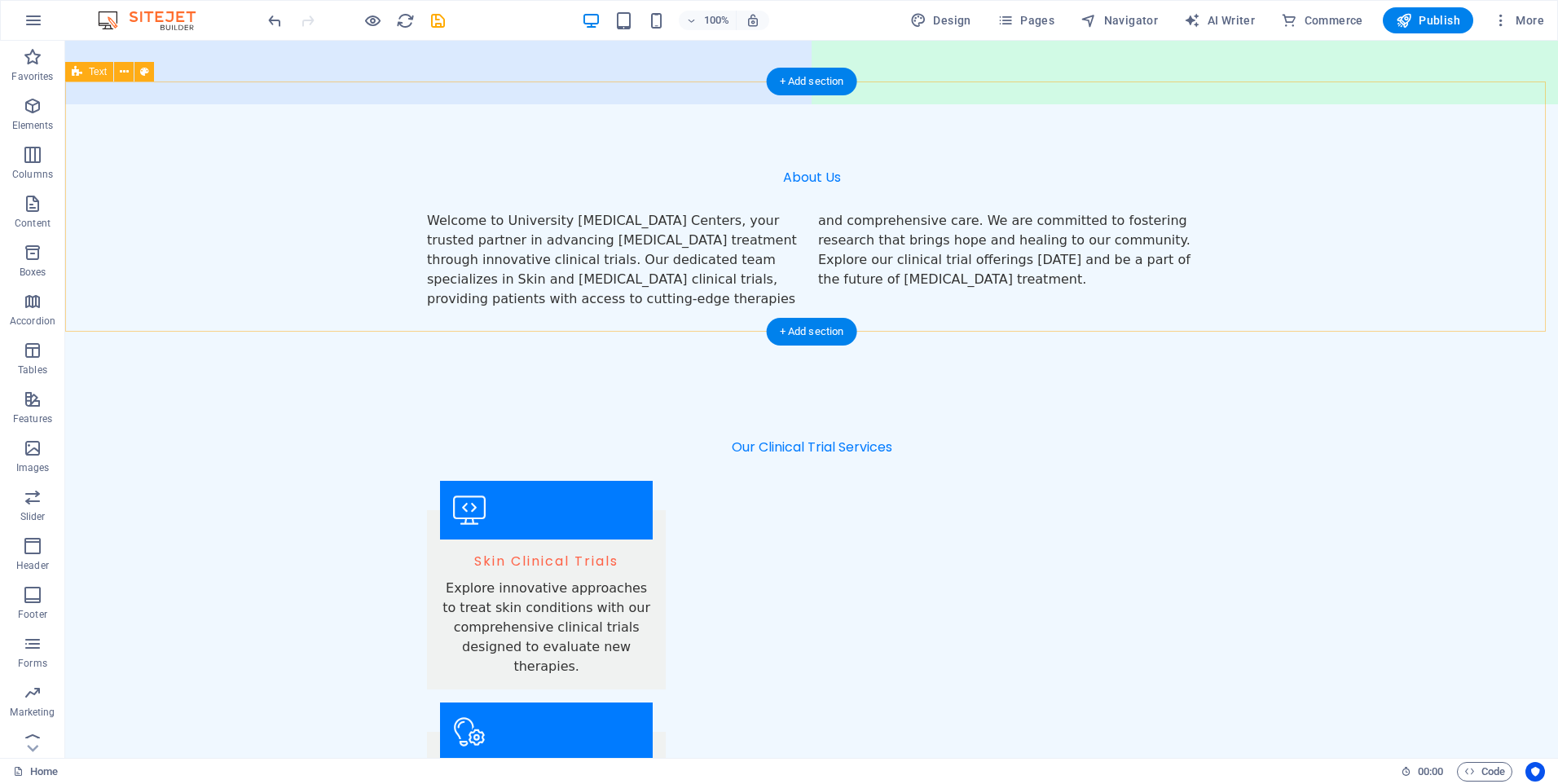
click at [127, 166] on div "About Us Welcome to University [MEDICAL_DATA] Centers, your trusted partner in …" at bounding box center [812, 238] width 1493 height 269
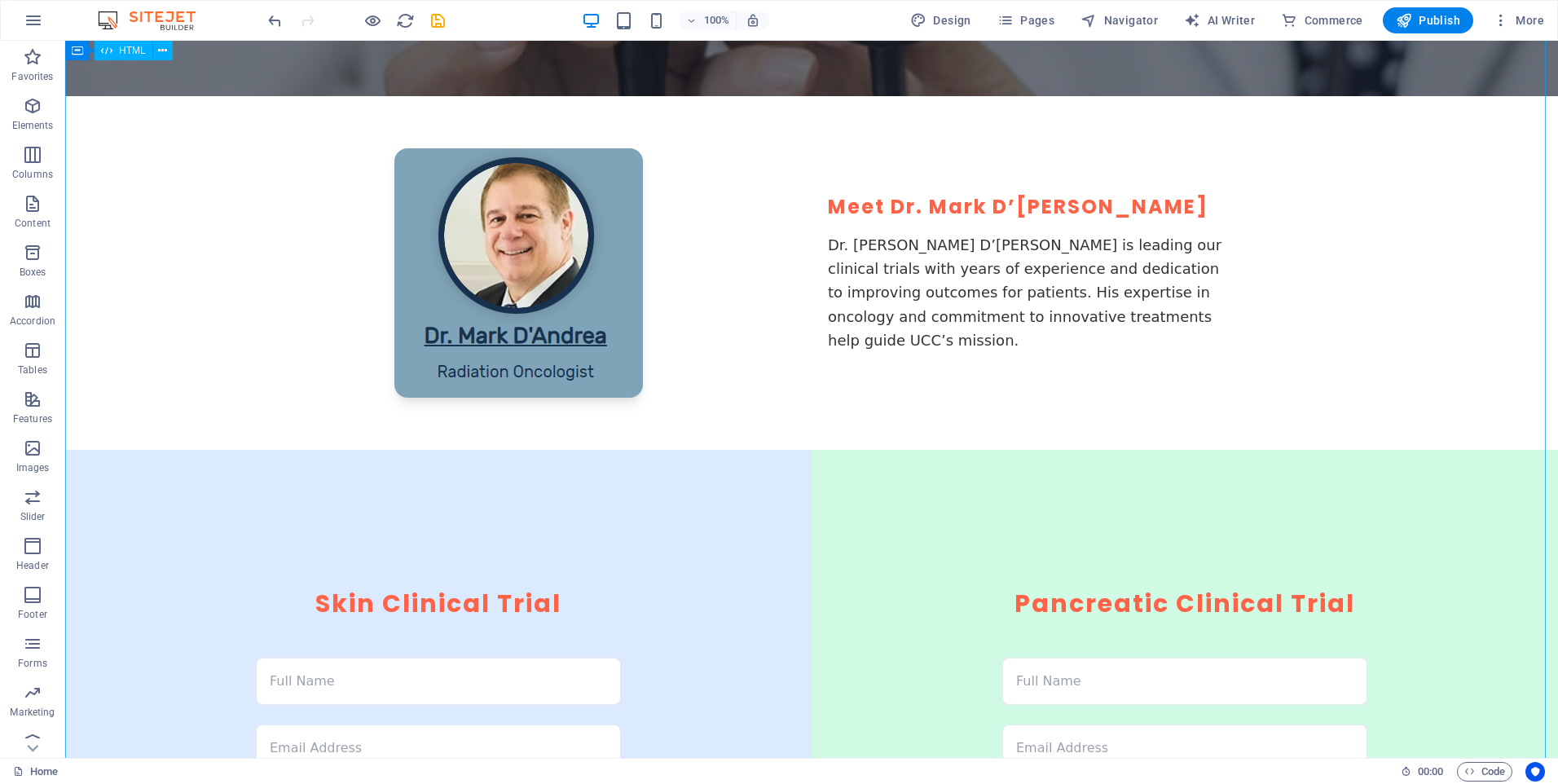
scroll to position [0, 0]
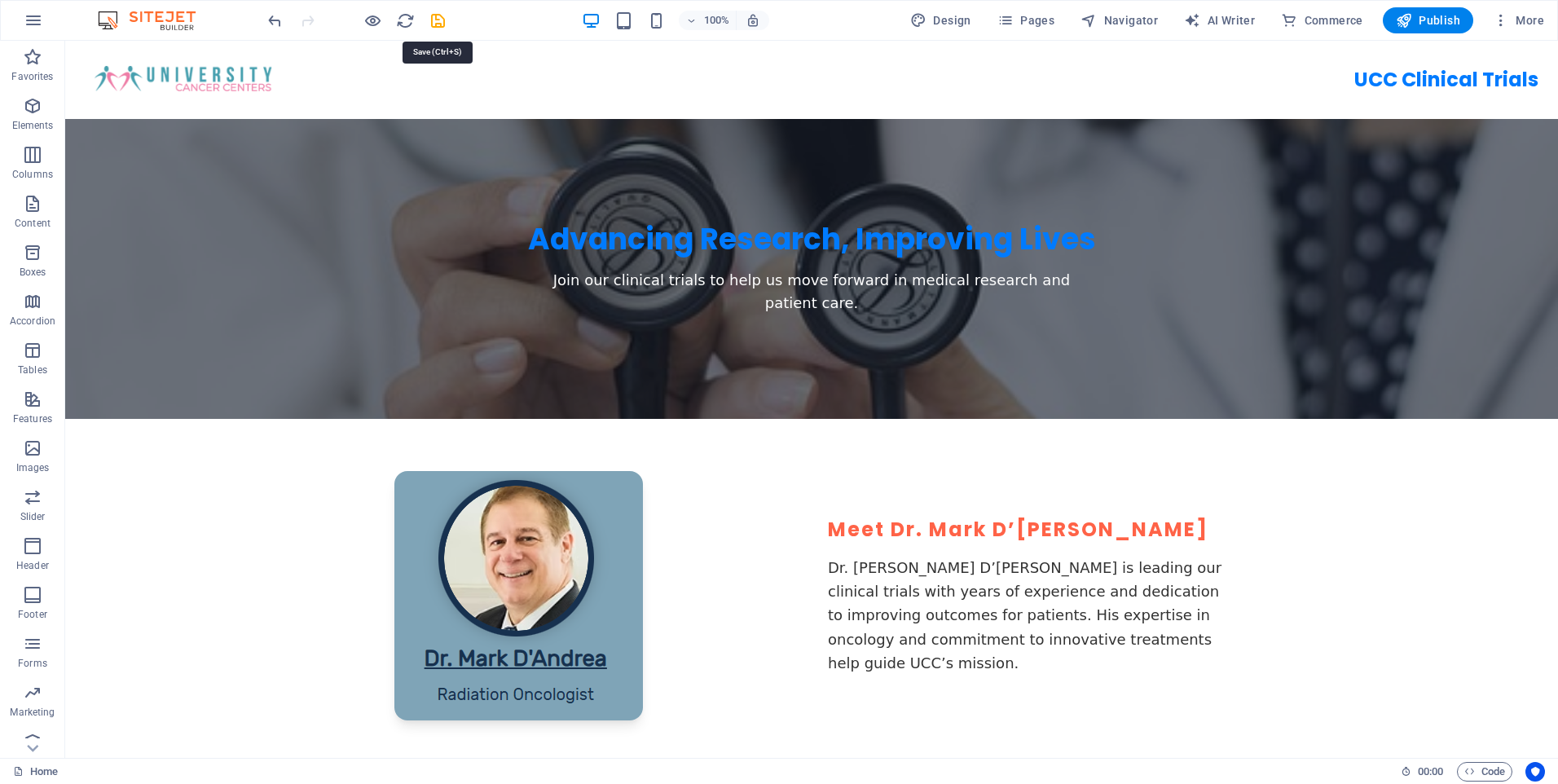
click at [436, 22] on icon "save" at bounding box center [438, 20] width 18 height 18
click at [126, 54] on span "HTML" at bounding box center [131, 51] width 27 height 10
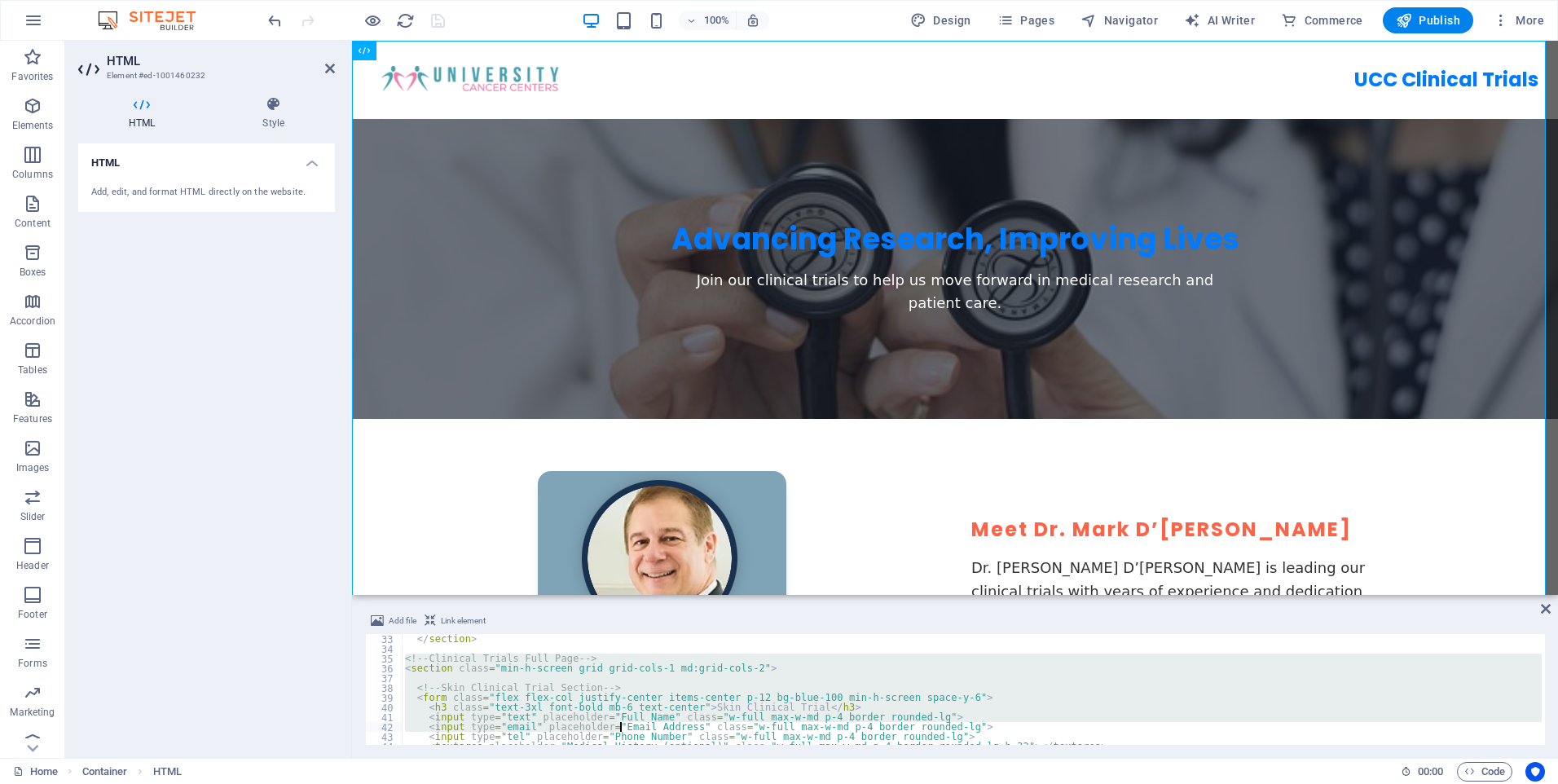
scroll to position [508, 0]
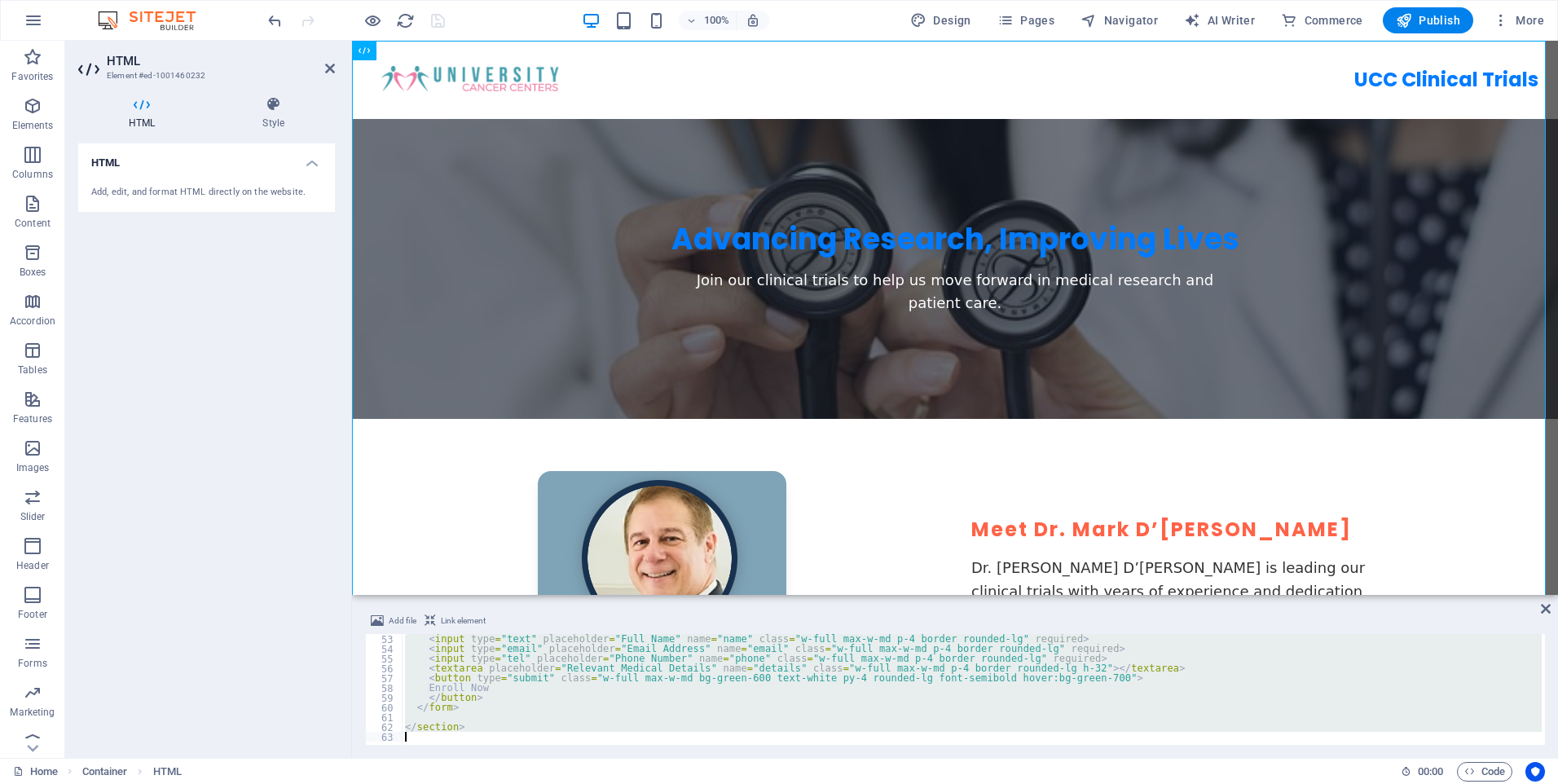
drag, startPoint x: 403, startPoint y: 656, endPoint x: 885, endPoint y: 797, distance: 502.2
click at [885, 783] on html "[DOMAIN_NAME] Home Favorites Elements Columns Content Boxes Accordion Tables Fe…" at bounding box center [779, 392] width 1558 height 784
type textarea "</section>"
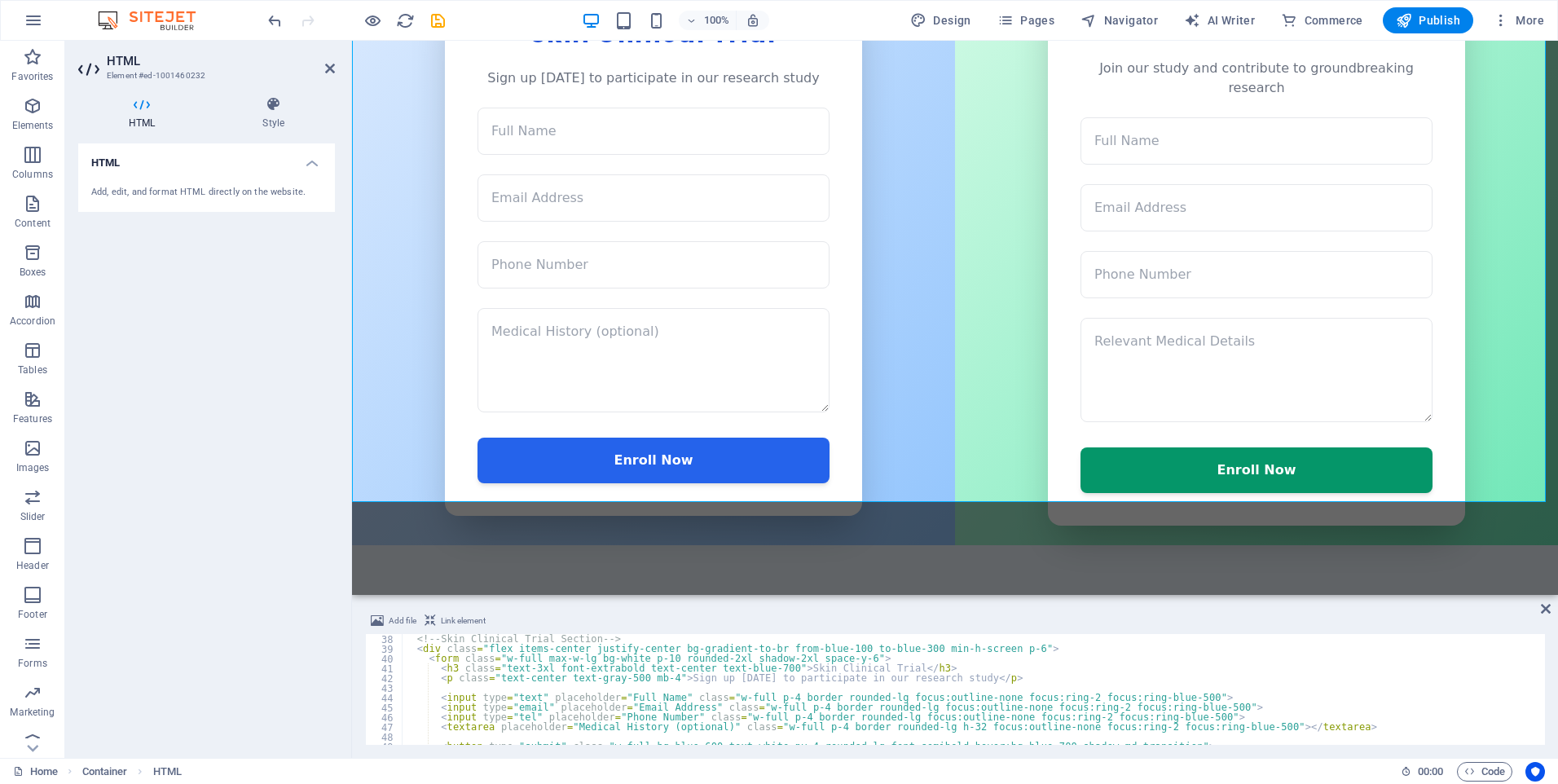
scroll to position [312, 0]
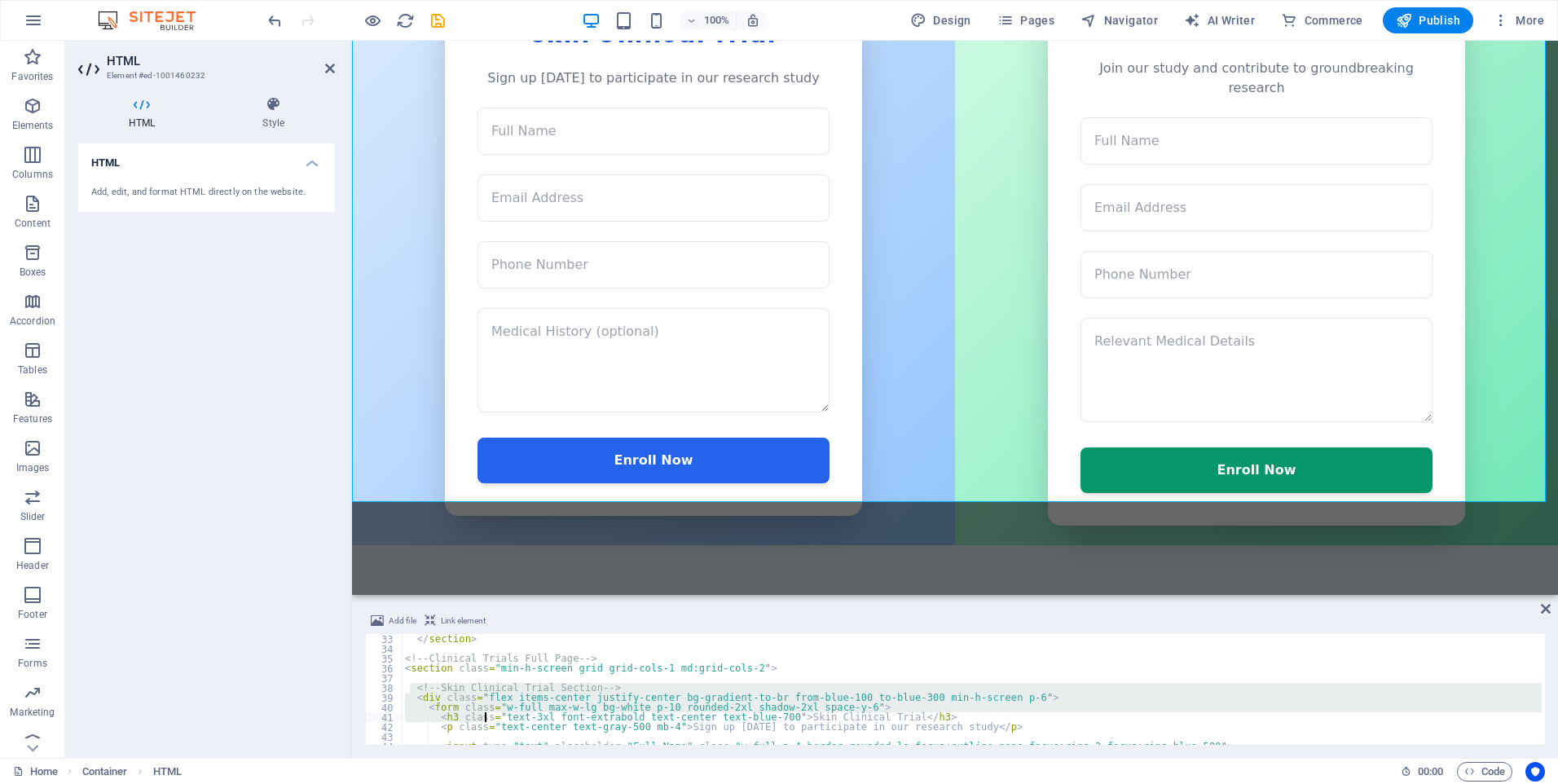
drag, startPoint x: 410, startPoint y: 690, endPoint x: 485, endPoint y: 717, distance: 79.7
click at [485, 717] on div "</ section > <!-- Clinical Trials Full Page --> < section class = "min-h-screen…" at bounding box center [1063, 698] width 1323 height 127
drag, startPoint x: 406, startPoint y: 687, endPoint x: 542, endPoint y: 707, distance: 137.5
click at [542, 707] on div "</ section > <!-- Clinical Trials Full Page --> < section class = "min-h-screen…" at bounding box center [1063, 698] width 1323 height 127
click at [413, 687] on div "</ section > <!-- Clinical Trials Full Page --> < section class = "min-h-screen…" at bounding box center [972, 689] width 1140 height 111
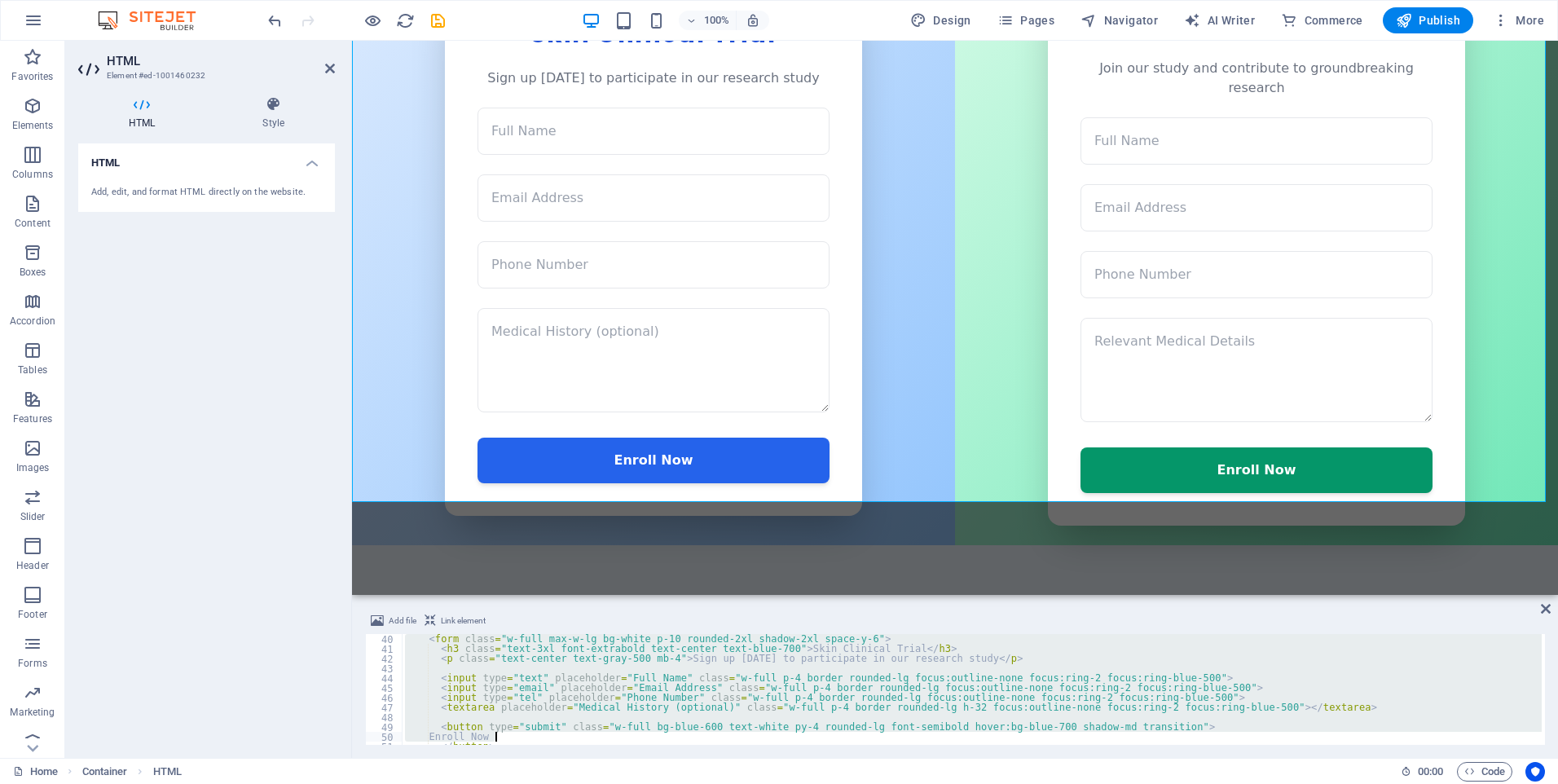
scroll to position [607, 0]
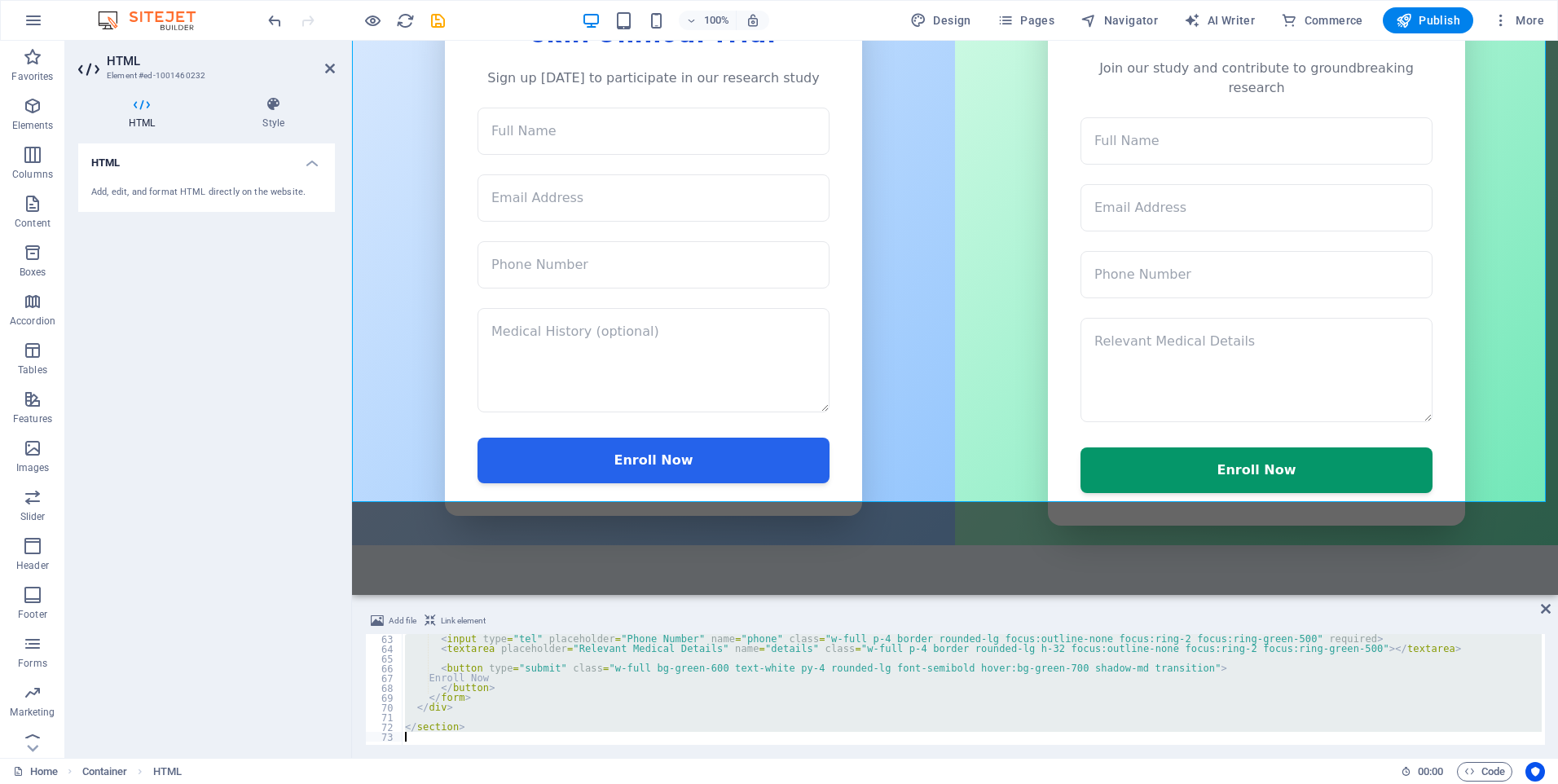
drag, startPoint x: 406, startPoint y: 687, endPoint x: 806, endPoint y: 764, distance: 407.3
click at [823, 757] on section "Favorites Elements Columns Content Boxes Accordion Tables Features Images Slide…" at bounding box center [779, 399] width 1558 height 717
type textarea "</section>"
paste textarea
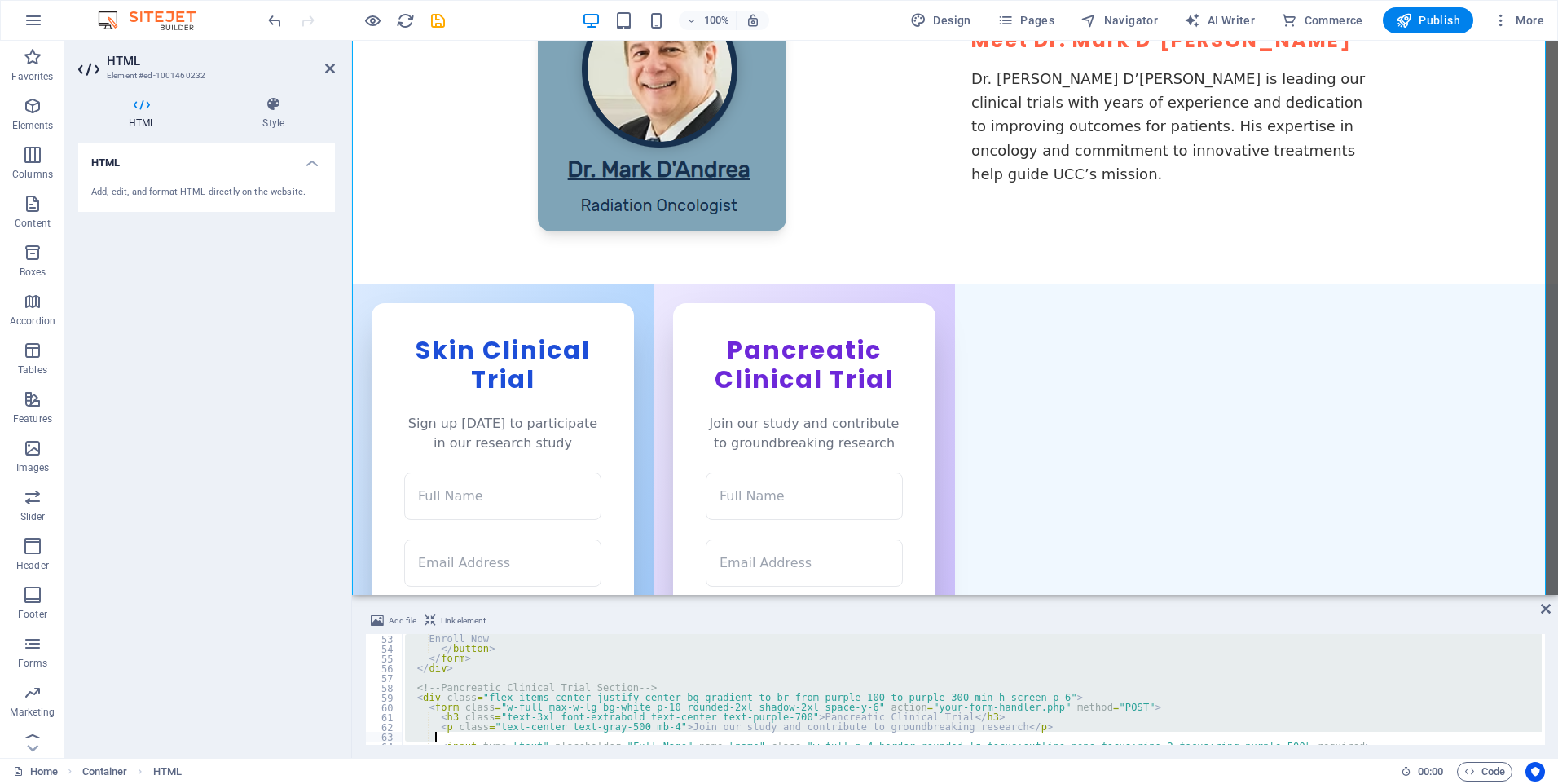
scroll to position [636, 0]
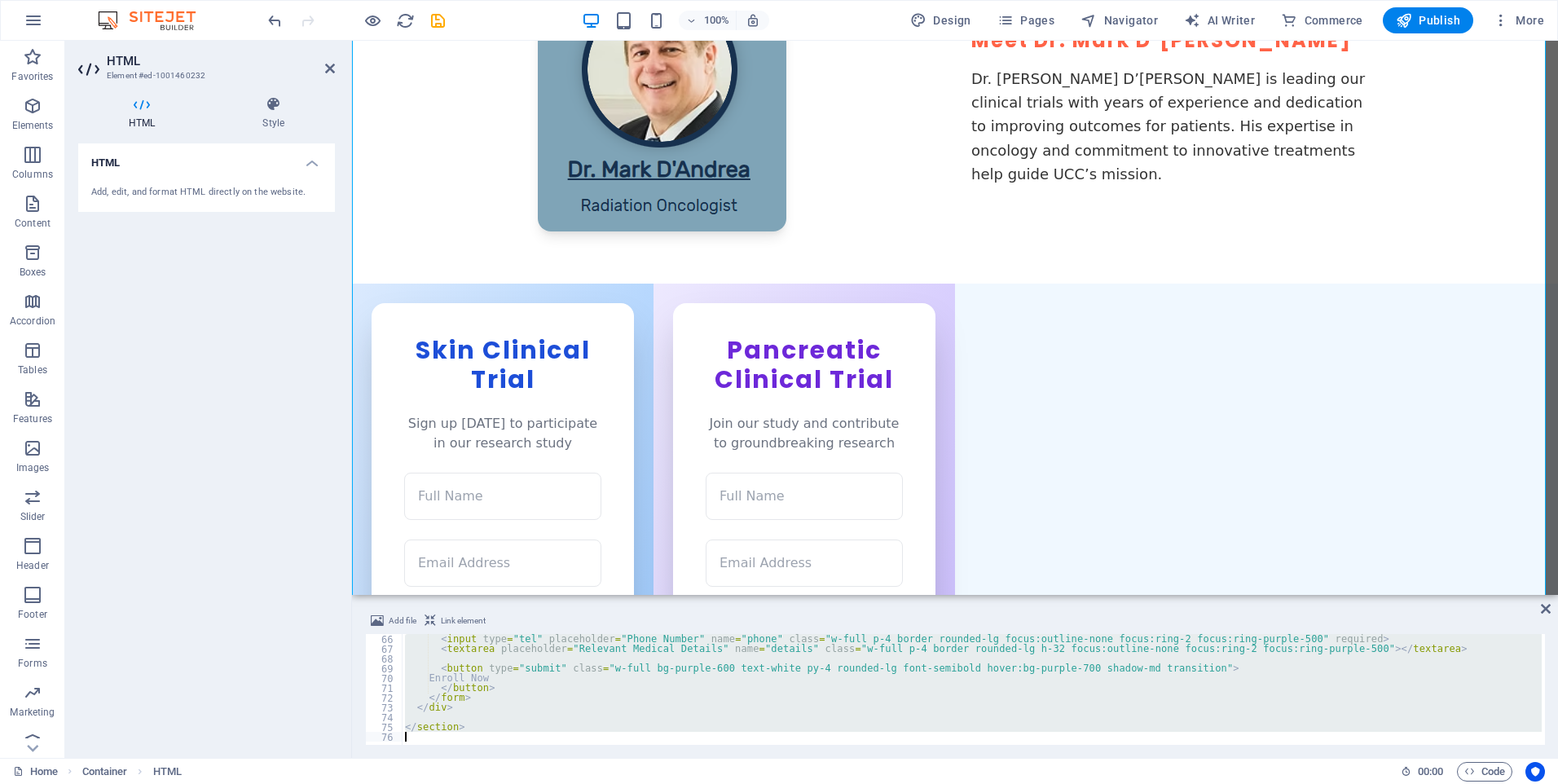
drag, startPoint x: 404, startPoint y: 679, endPoint x: 839, endPoint y: 775, distance: 445.5
click at [856, 757] on section "Favorites Elements Columns Content Boxes Accordion Tables Features Images Slide…" at bounding box center [779, 399] width 1558 height 717
type textarea "</section>"
paste textarea
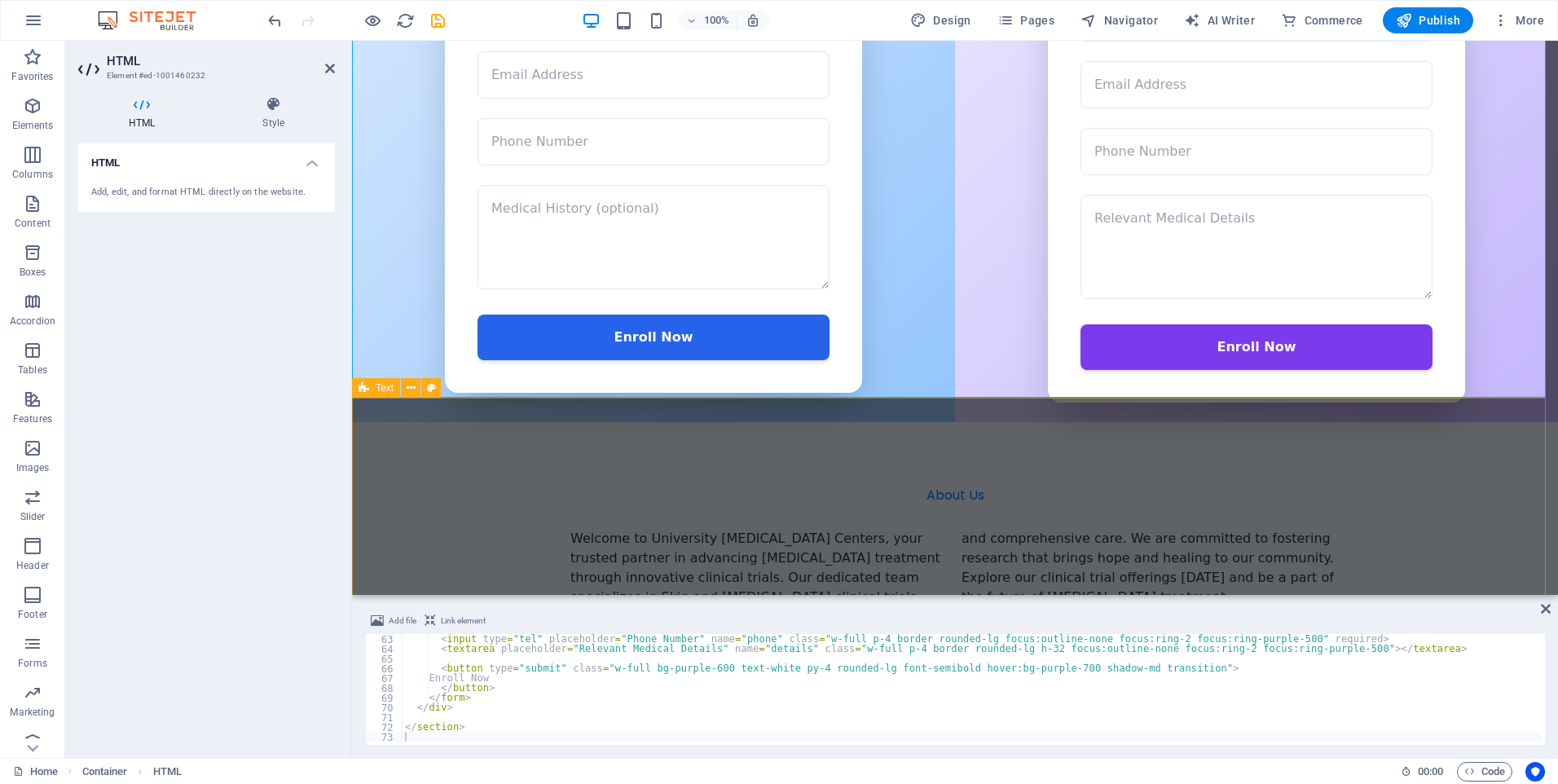
scroll to position [896, 0]
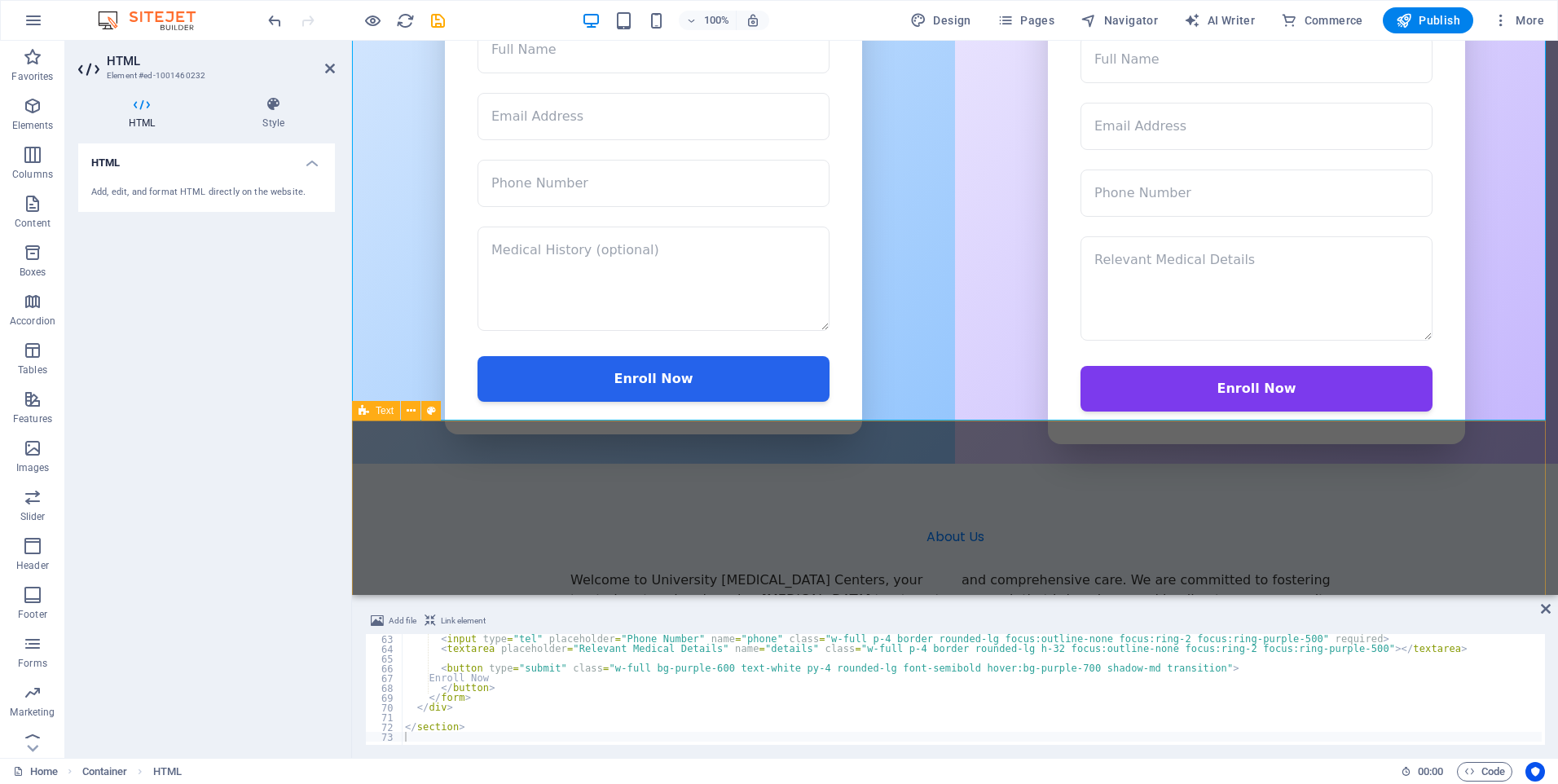
click at [605, 463] on div "About Us Welcome to University [MEDICAL_DATA] Centers, your trusted partner in …" at bounding box center [955, 597] width 1206 height 269
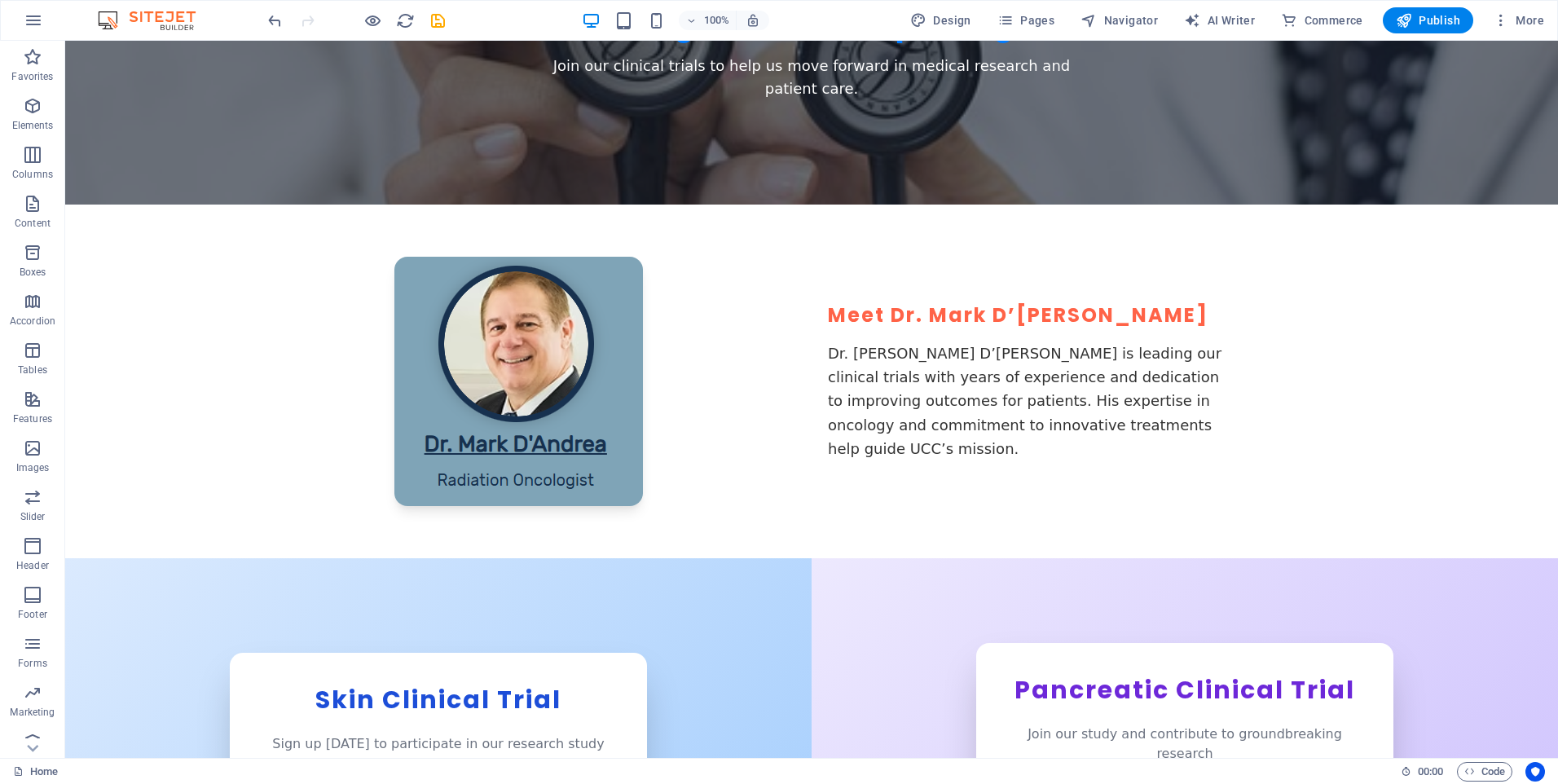
scroll to position [652, 0]
